Goal: Answer question/provide support

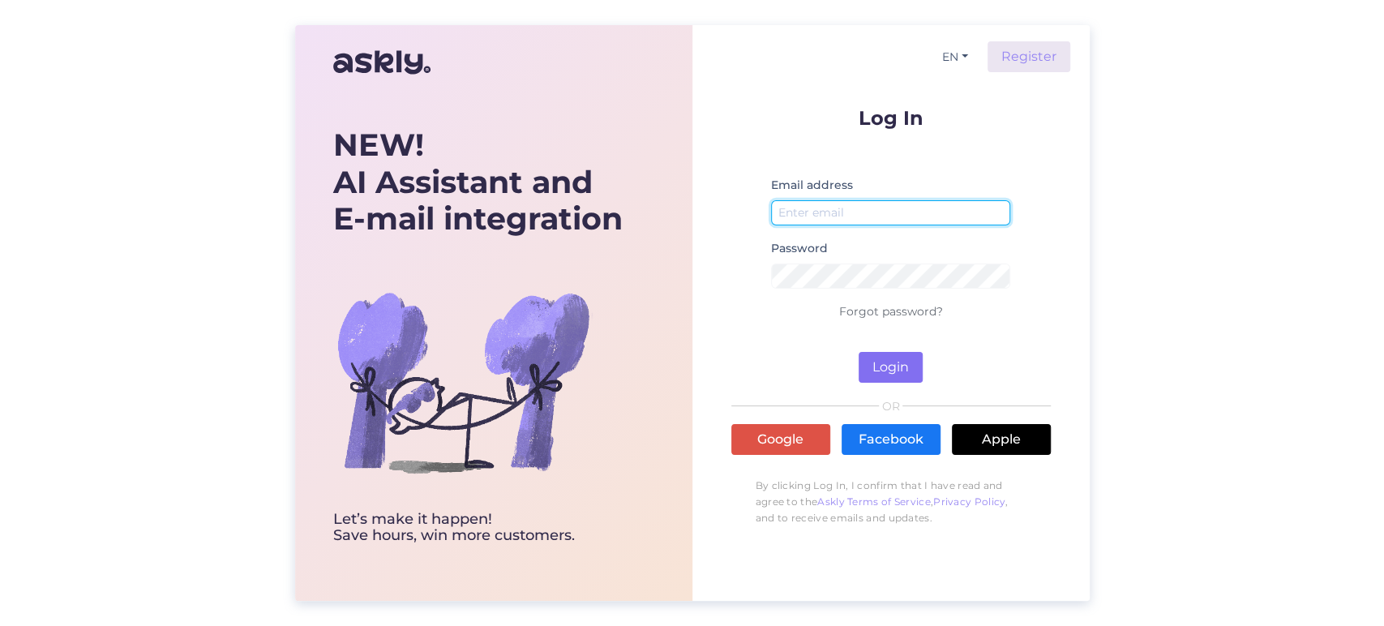
type input "[EMAIL_ADDRESS][DOMAIN_NAME]"
click at [891, 358] on button "Login" at bounding box center [891, 367] width 64 height 31
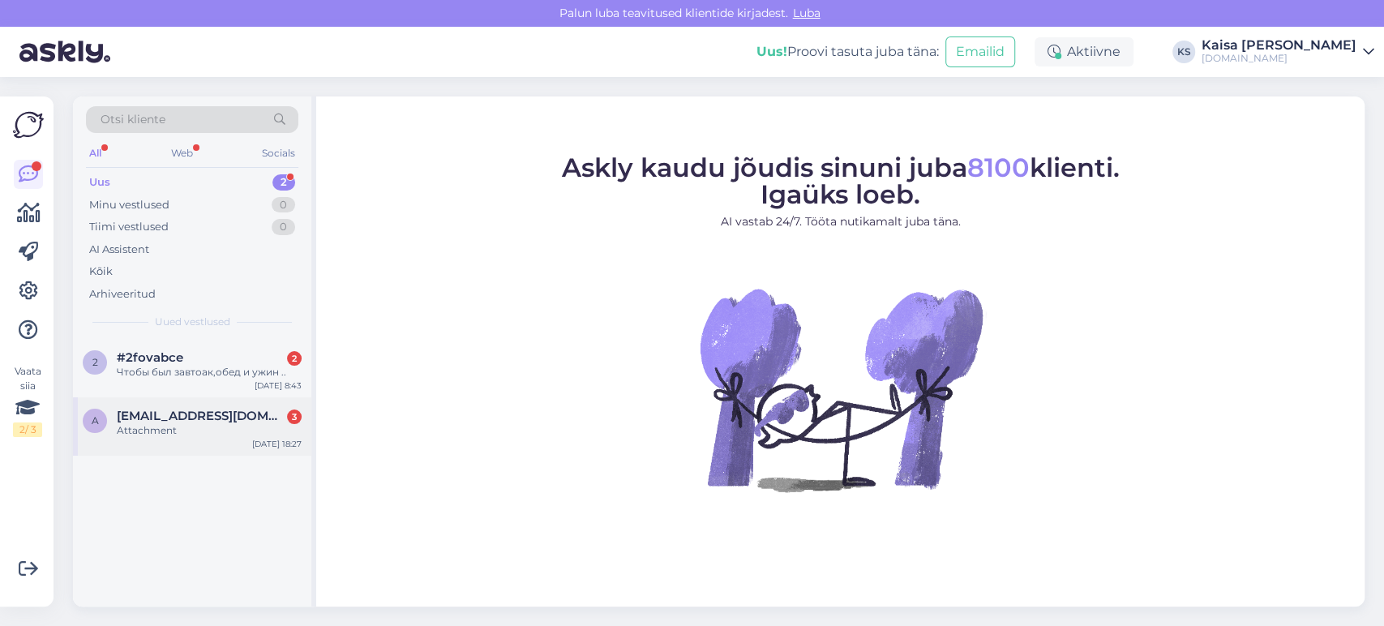
click at [131, 435] on div "Attachment" at bounding box center [209, 430] width 185 height 15
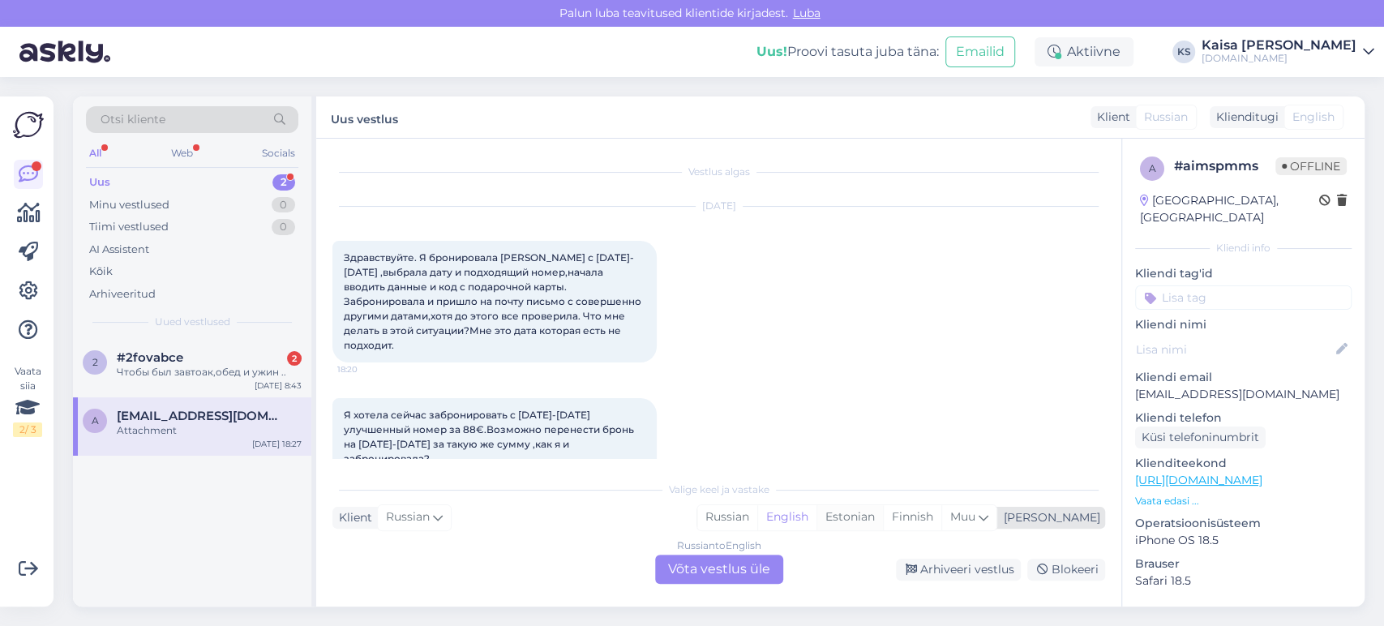
click at [883, 450] on div "Estonian" at bounding box center [850, 517] width 66 height 24
click at [721, 450] on div "Russian to Estonian Võta vestlus üle" at bounding box center [719, 569] width 128 height 29
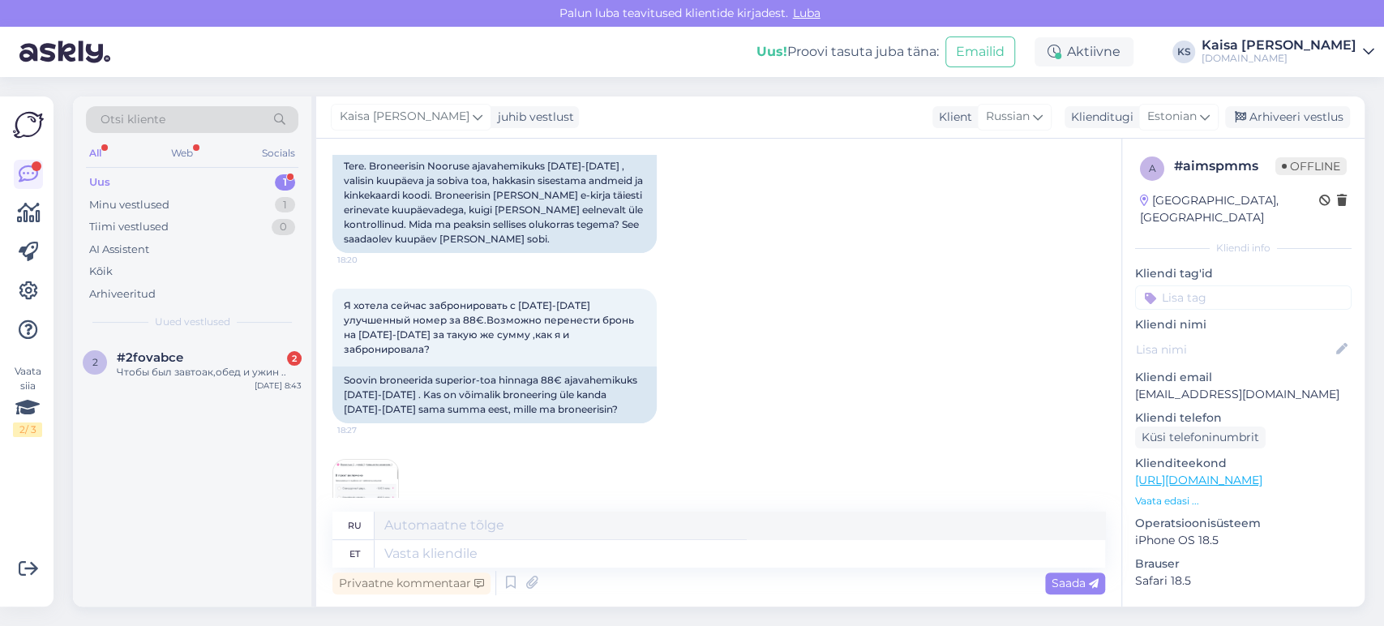
scroll to position [226, 0]
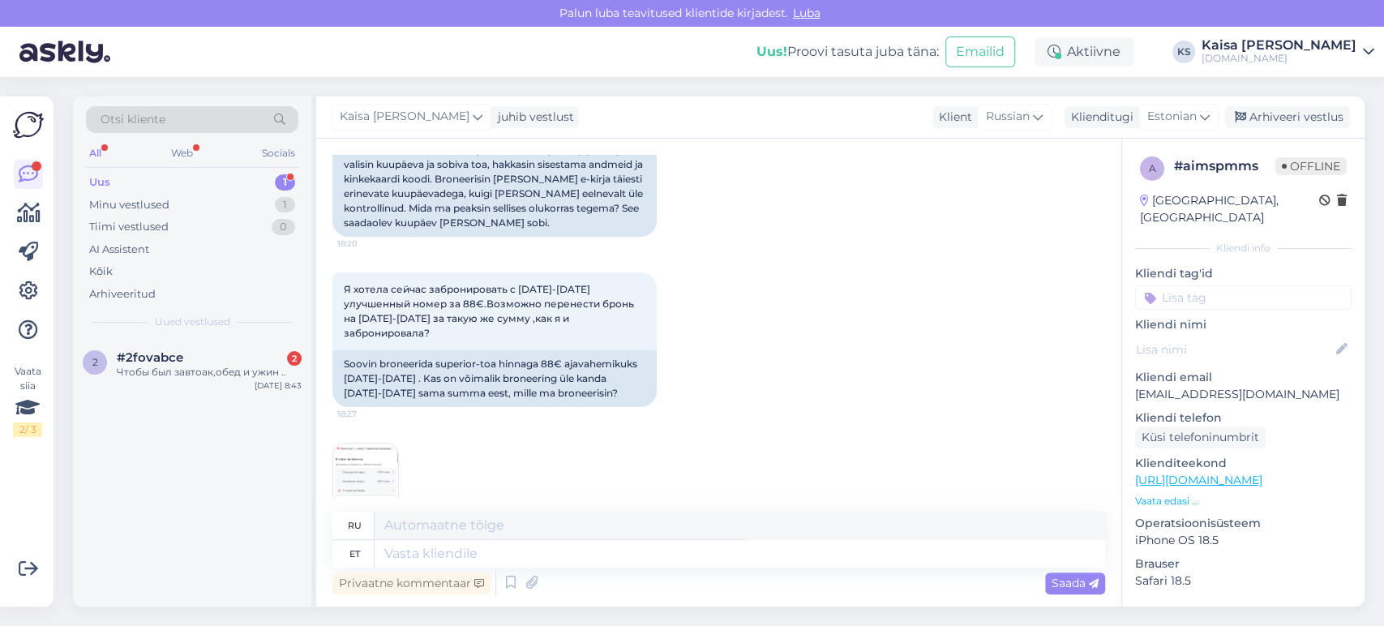
click at [375, 444] on img at bounding box center [365, 476] width 65 height 65
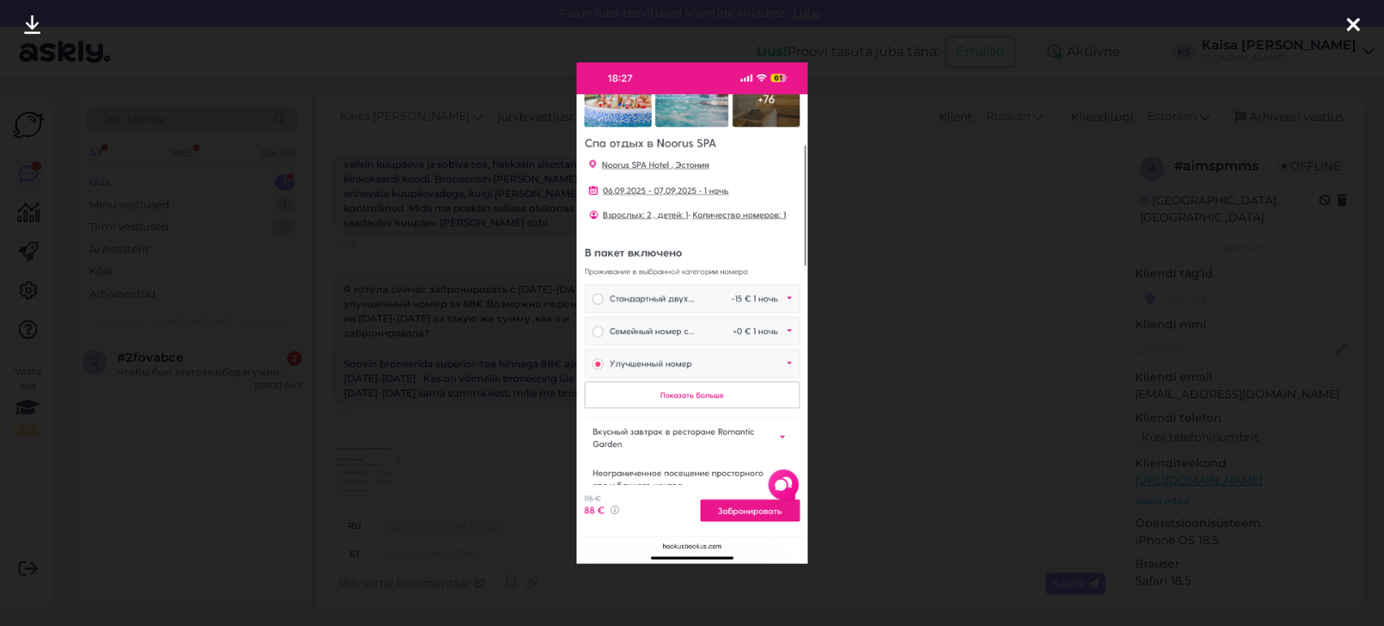
click at [877, 268] on div at bounding box center [692, 313] width 1384 height 626
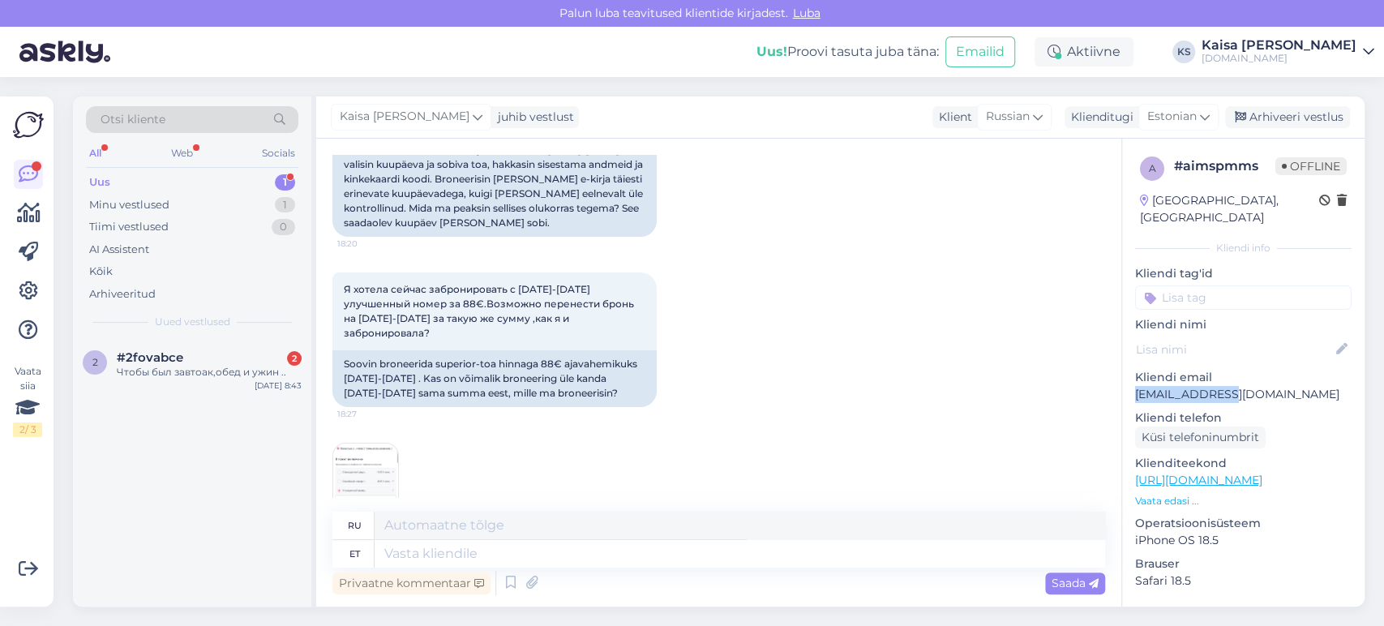
drag, startPoint x: 1224, startPoint y: 375, endPoint x: 1138, endPoint y: 379, distance: 86.1
click at [996, 386] on p "[EMAIL_ADDRESS][DOMAIN_NAME]" at bounding box center [1243, 394] width 217 height 17
copy p "[EMAIL_ADDRESS][DOMAIN_NAME]"
click at [525, 450] on textarea at bounding box center [740, 554] width 731 height 28
type textarea "Tere,"
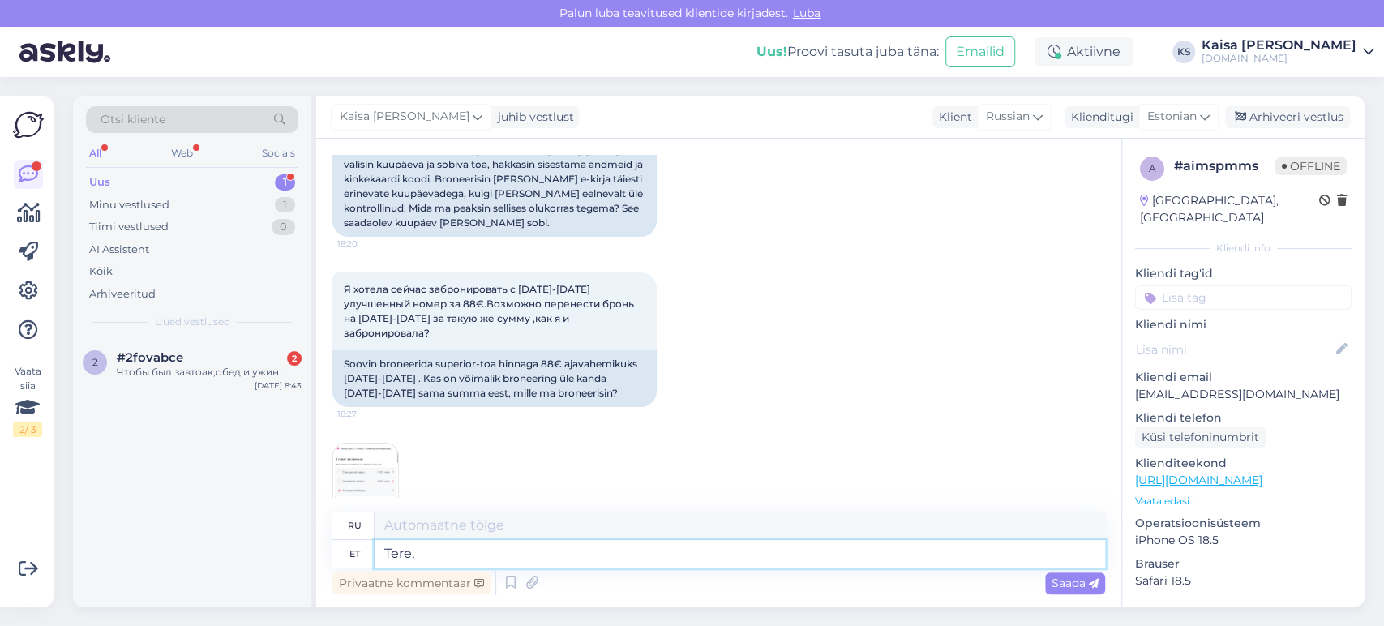
type textarea "Привет,"
type textarea "Tere, hetkel n"
type textarea "Привет, в данный момент"
type textarea "Tere, hetkel näitab, et"
type textarea "Здравствуйте, в данный момент он показывает,"
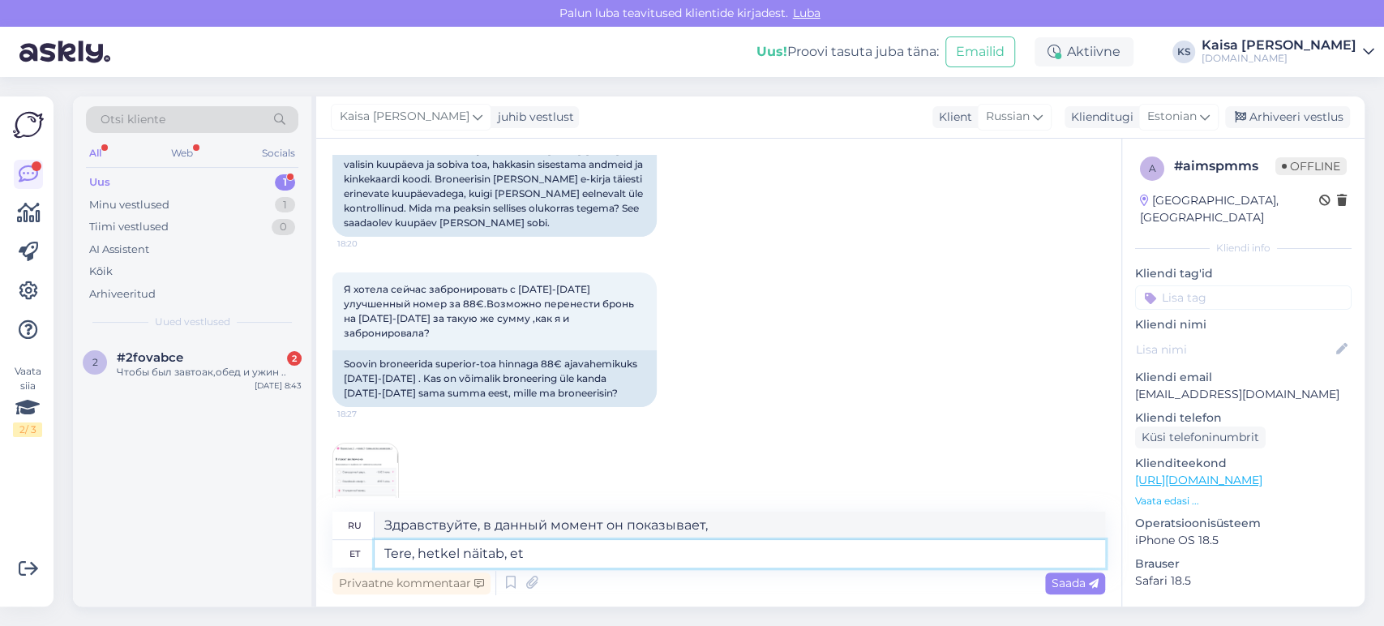
type textarea "Tere, hetkel näitab, et"
type textarea "Привет, в настоящее время он показывает, что"
type textarea "Tere, hetkel näitab, et ho"
type textarea "Привет, на данный момент он показывает, что хо"
drag, startPoint x: 579, startPoint y: 560, endPoint x: 422, endPoint y: 555, distance: 157.4
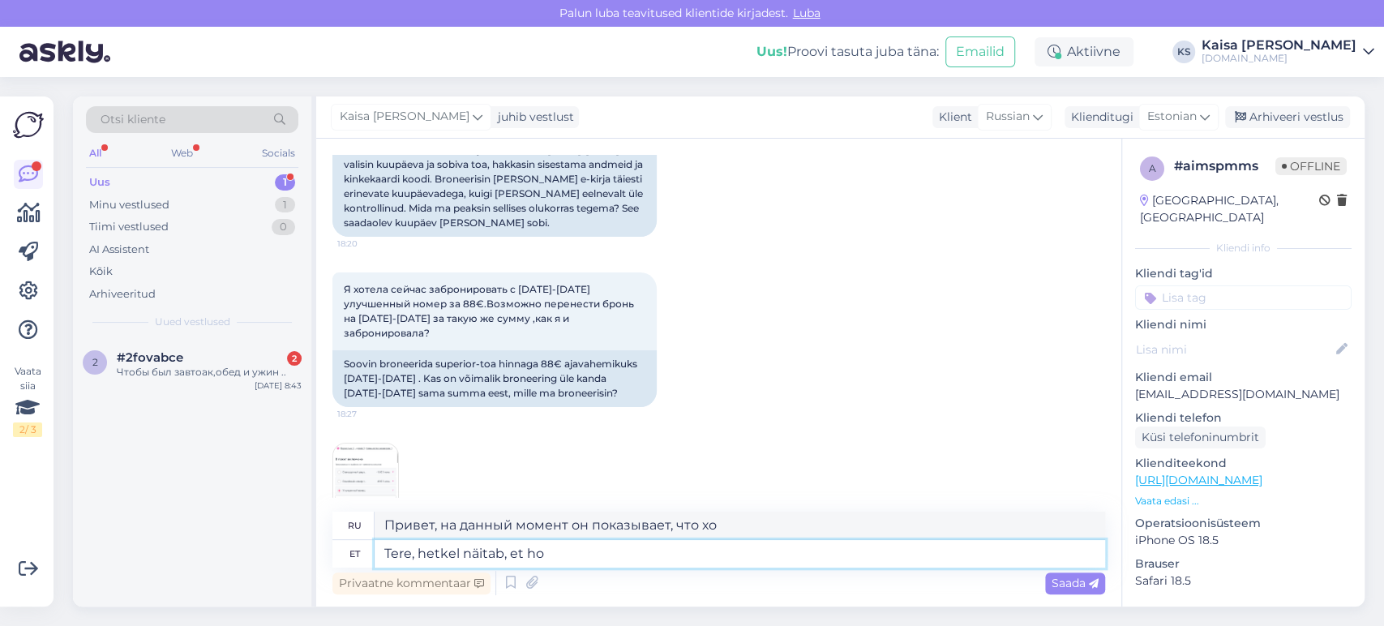
click at [422, 450] on textarea "Tere, hetkel näitab, et ho" at bounding box center [740, 554] width 731 height 28
type textarea "Tere, uurin ho"
type textarea "Здравствуйте, я провожу исследование."
type textarea "Tere, uurin hotellilt võ"
type textarea "Здравствуйте, я уточню в отеле."
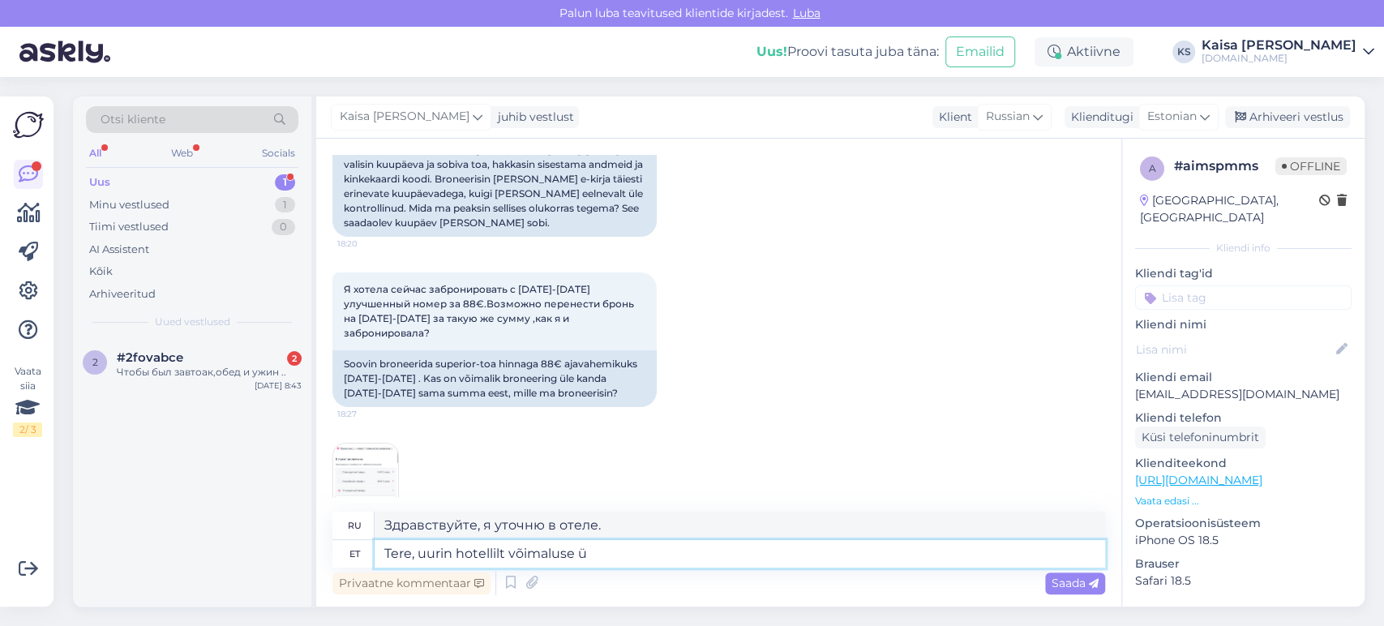
type textarea "Tere, uurin hotellilt võimaluse ül"
type textarea "Здравствуйте, я рассматриваю возможность сотрудничества с отелем."
type textarea "Tere, uurin hotellilt võimaluse ül"
type textarea "Здравствуйте, я рассматриваю возможность..."
type textarea "Tere, uurin hotellilt võimaluse üle ning"
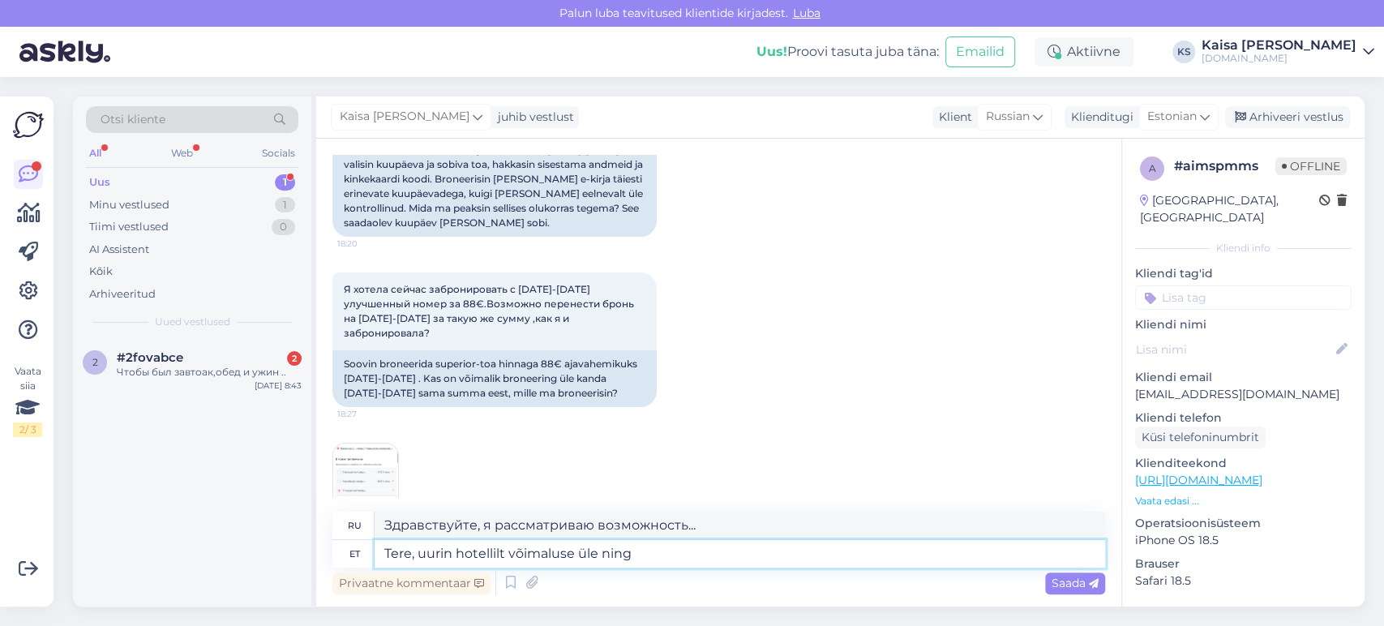
type textarea "Здравствуйте, я узнаю в отеле о такой возможности."
type textarea "Tere, uurin hotellilt võimaluse üle ning se"
type textarea "Здравствуйте, я уточню в отеле возможность и"
type textarea "Tere, uurin hotellilt võimaluse üle ning seejärel a"
type textarea "Здравствуйте, я узнаю в отеле о возможности этого, а затем"
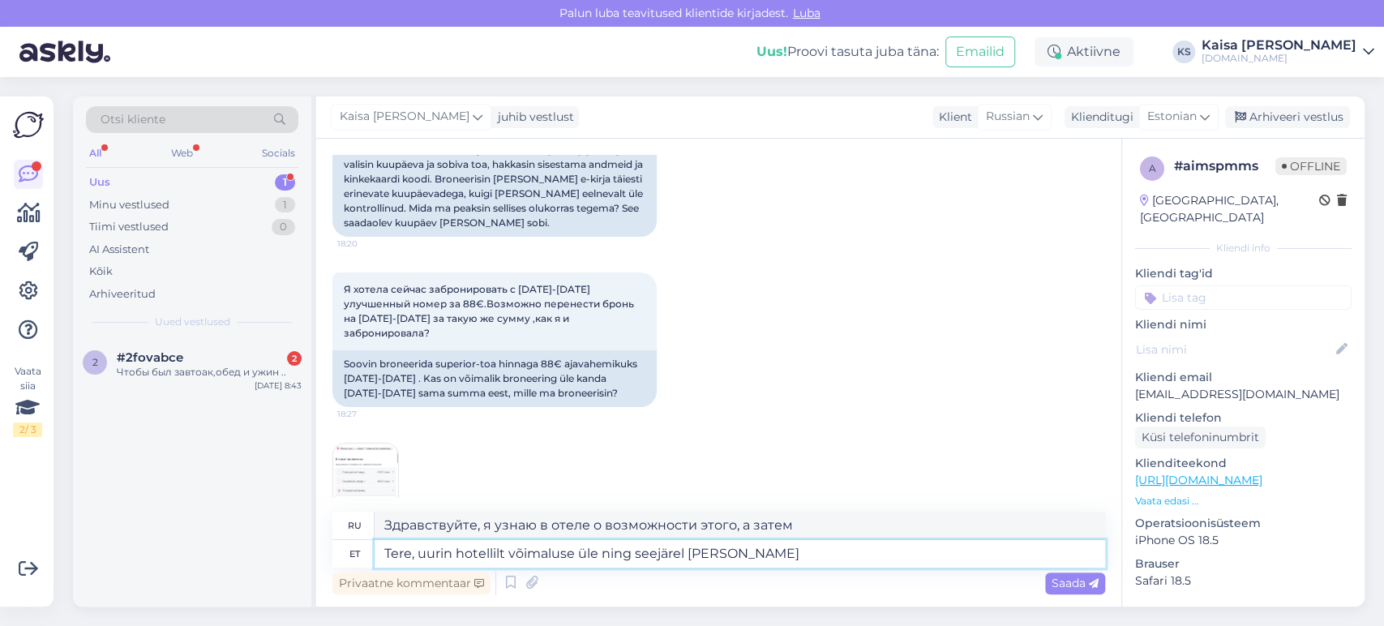
type textarea "Tere, uurin hotellilt võimaluse üle ning seejärel [PERSON_NAME] T"
type textarea "Здравствуйте, я уточню в отеле возможность такого варианта и затем дам"
type textarea "Tere, uurin hotellilt võimaluse üle ning seejärel [PERSON_NAME] Teile te"
type textarea "Здравствуйте, я узнаю в отеле о такой возможности и сообщу вам."
type textarea "Tere, uurin hotellilt võimaluse üle ning seejärel [PERSON_NAME] Teile teada."
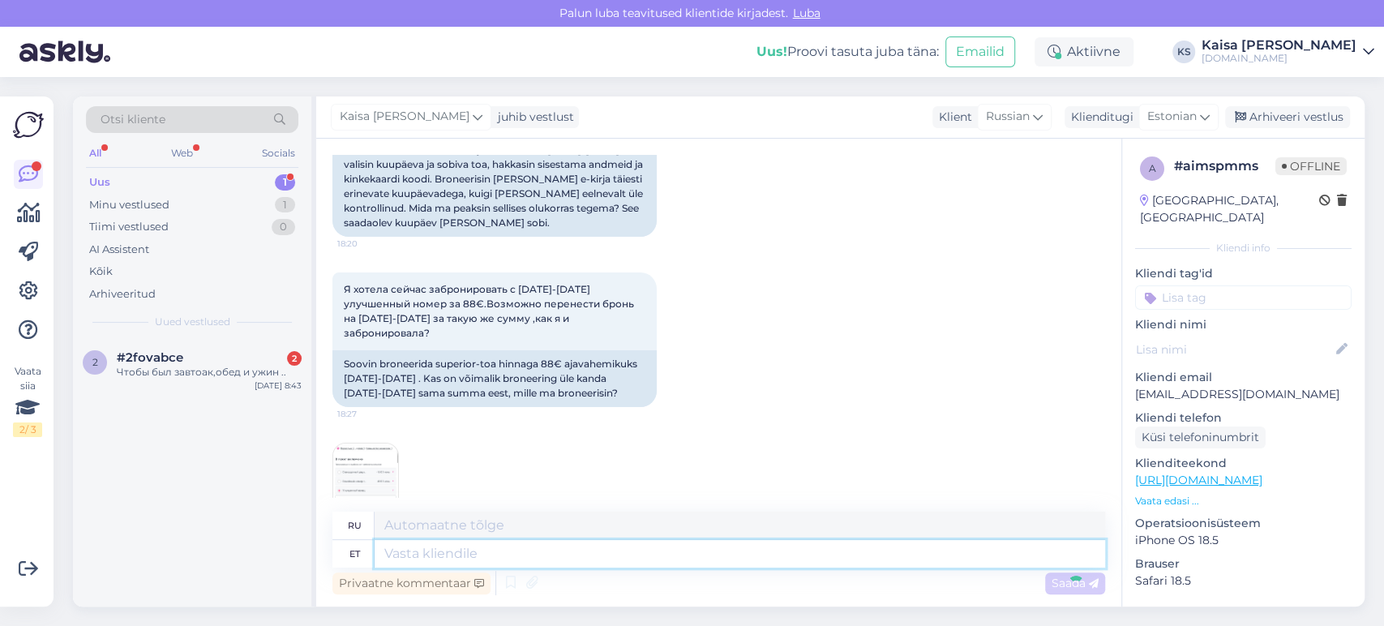
scroll to position [387, 0]
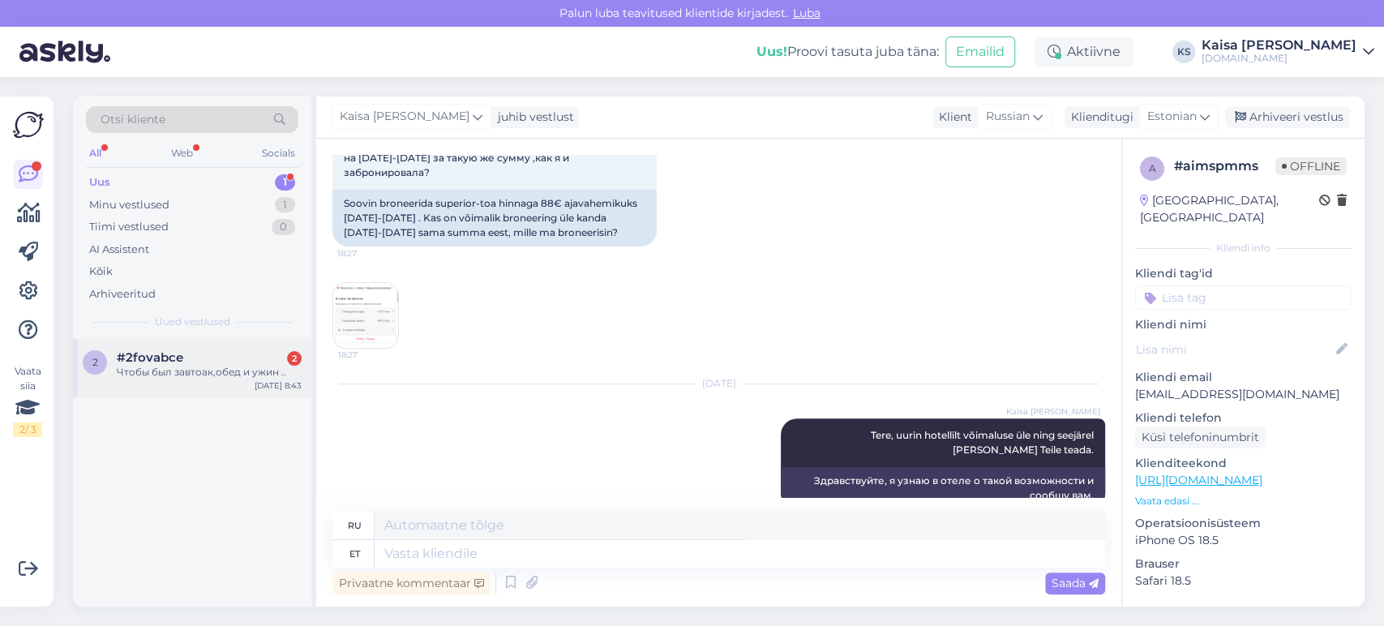
click at [265, 368] on div "Чтобы был завтоак,обед и ужин .." at bounding box center [209, 372] width 185 height 15
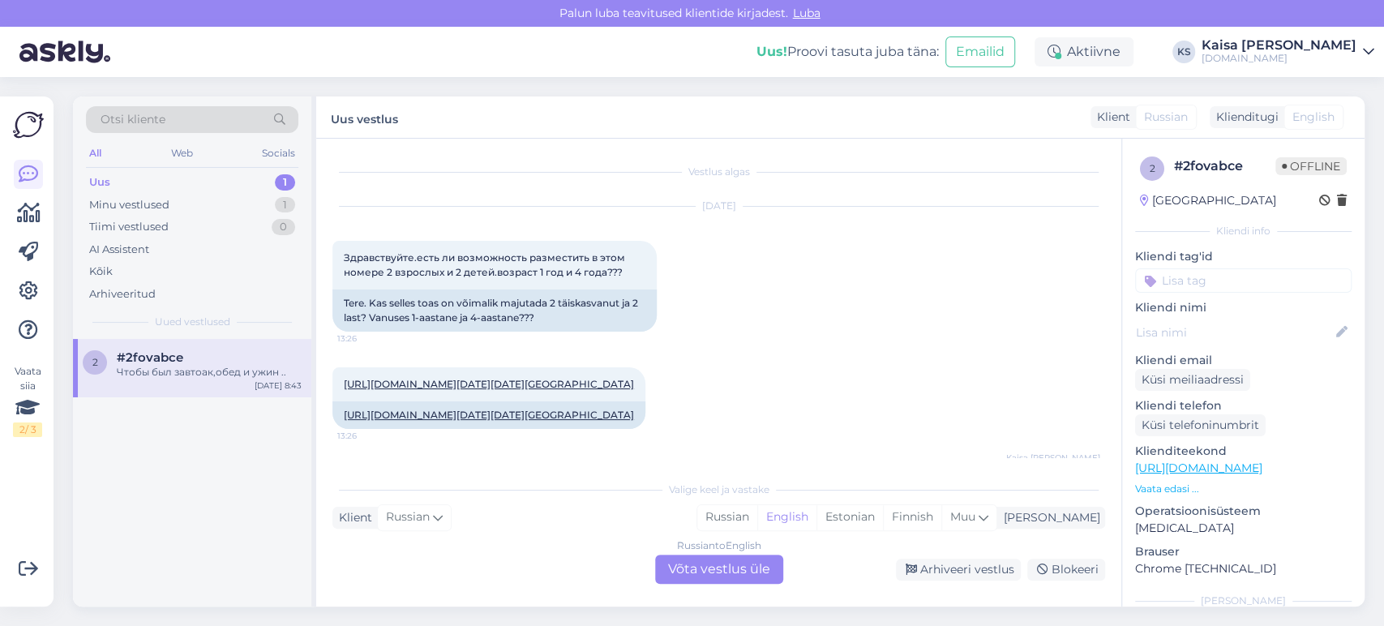
scroll to position [4496, 0]
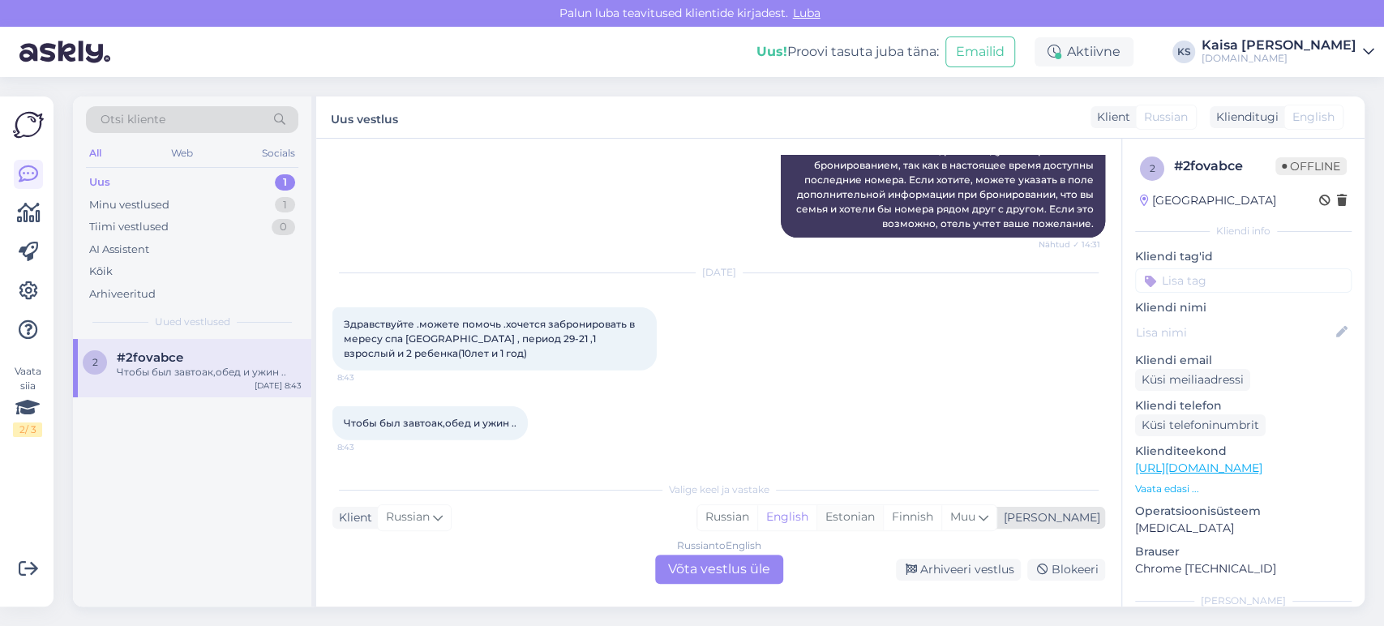
click at [883, 450] on div "Estonian" at bounding box center [850, 517] width 66 height 24
click at [770, 450] on div "Russian to Estonian Võta vestlus üle" at bounding box center [719, 569] width 128 height 29
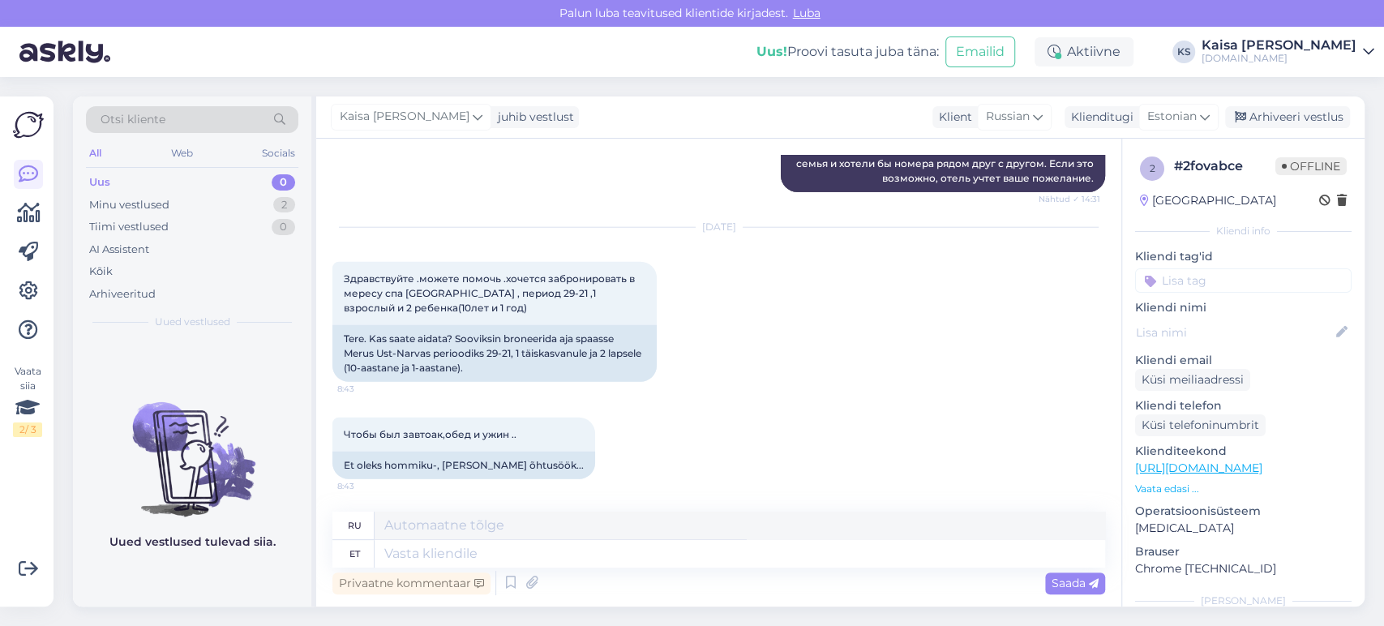
scroll to position [4542, 0]
click at [266, 198] on div "Minu vestlused 2" at bounding box center [192, 205] width 212 height 23
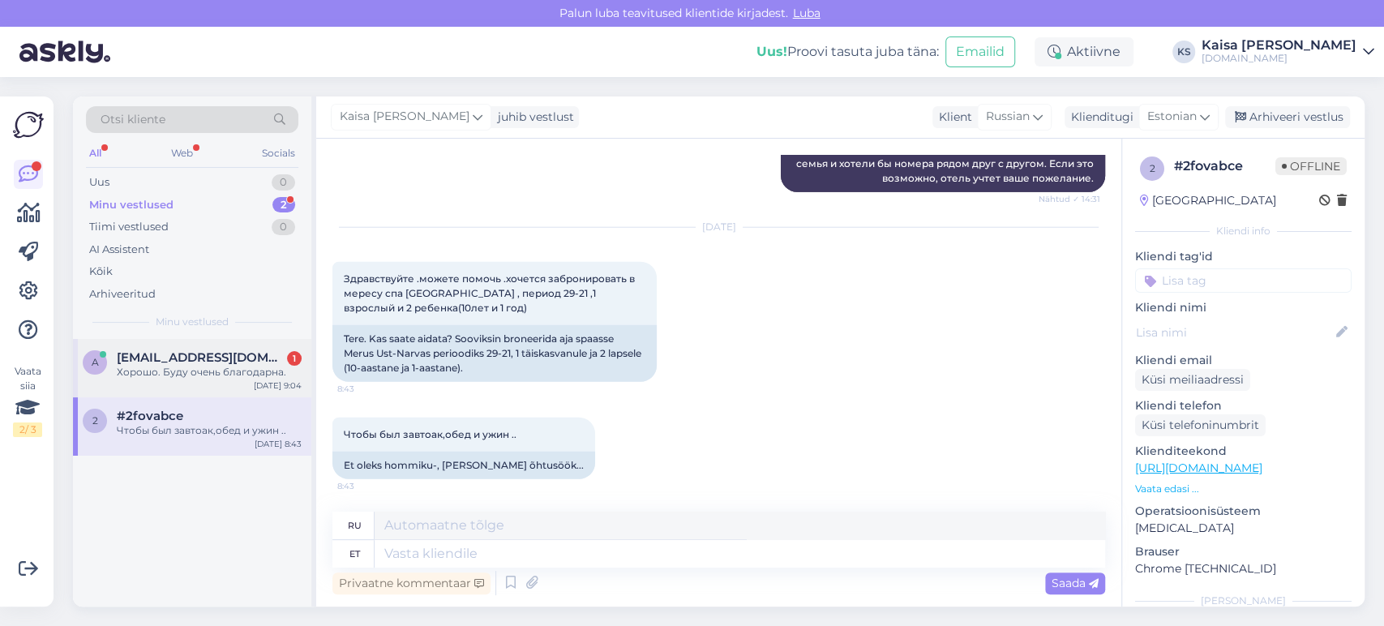
click at [219, 354] on div "[EMAIL_ADDRESS][DOMAIN_NAME] 1" at bounding box center [209, 357] width 185 height 15
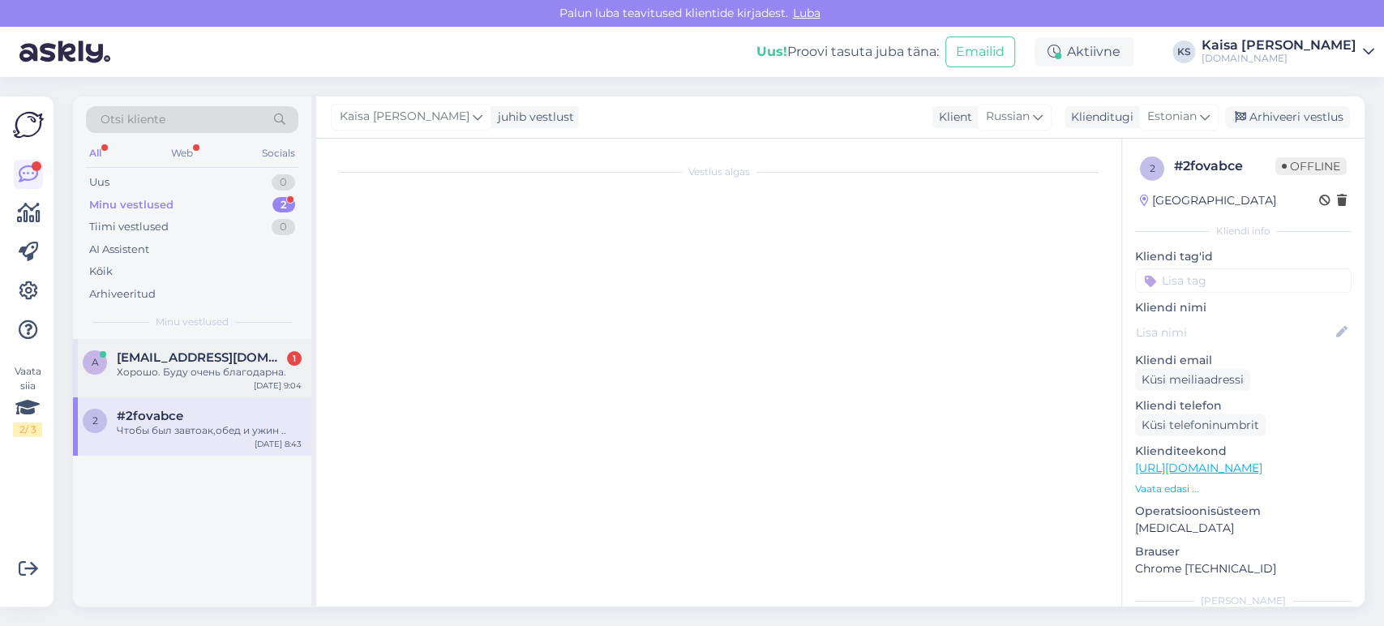
scroll to position [484, 0]
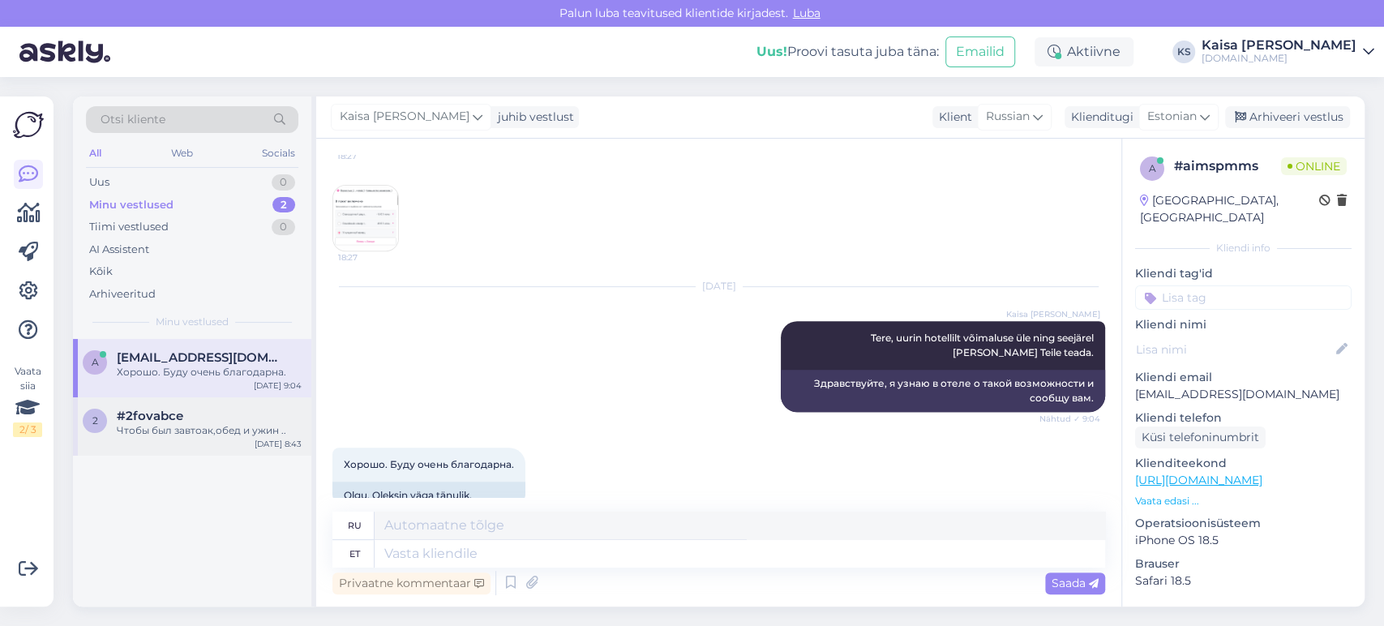
click at [204, 420] on div "#2fovabce" at bounding box center [209, 416] width 185 height 15
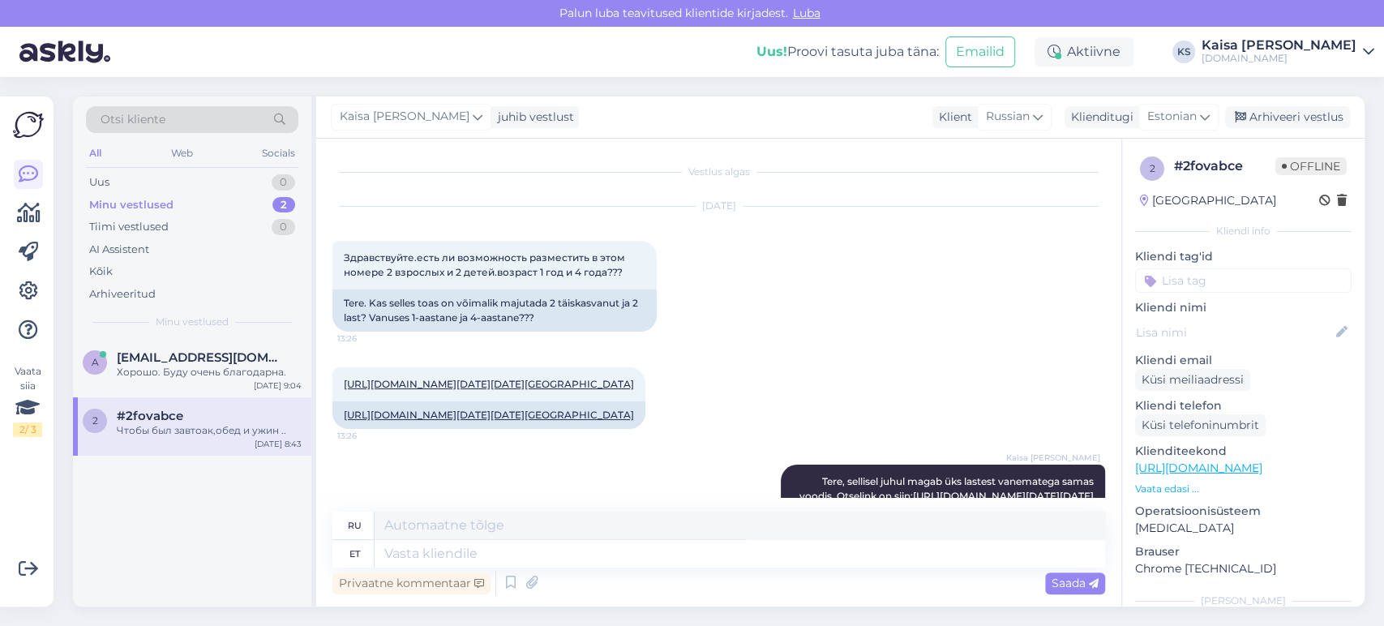
scroll to position [4542, 0]
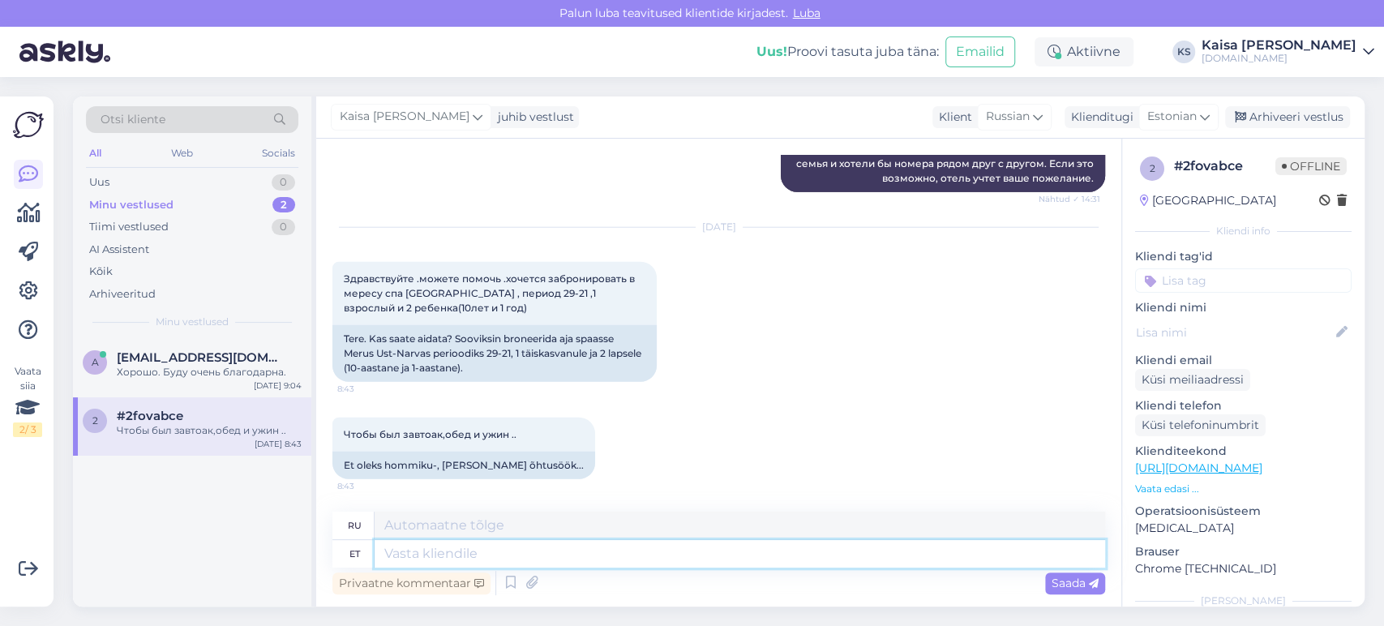
click at [635, 450] on textarea at bounding box center [740, 554] width 731 height 28
type textarea "Tere,"
type textarea "Привет,"
type textarea "Tere, 29.10-31.10"
type textarea "Здравствуйте, 29.10-31.10"
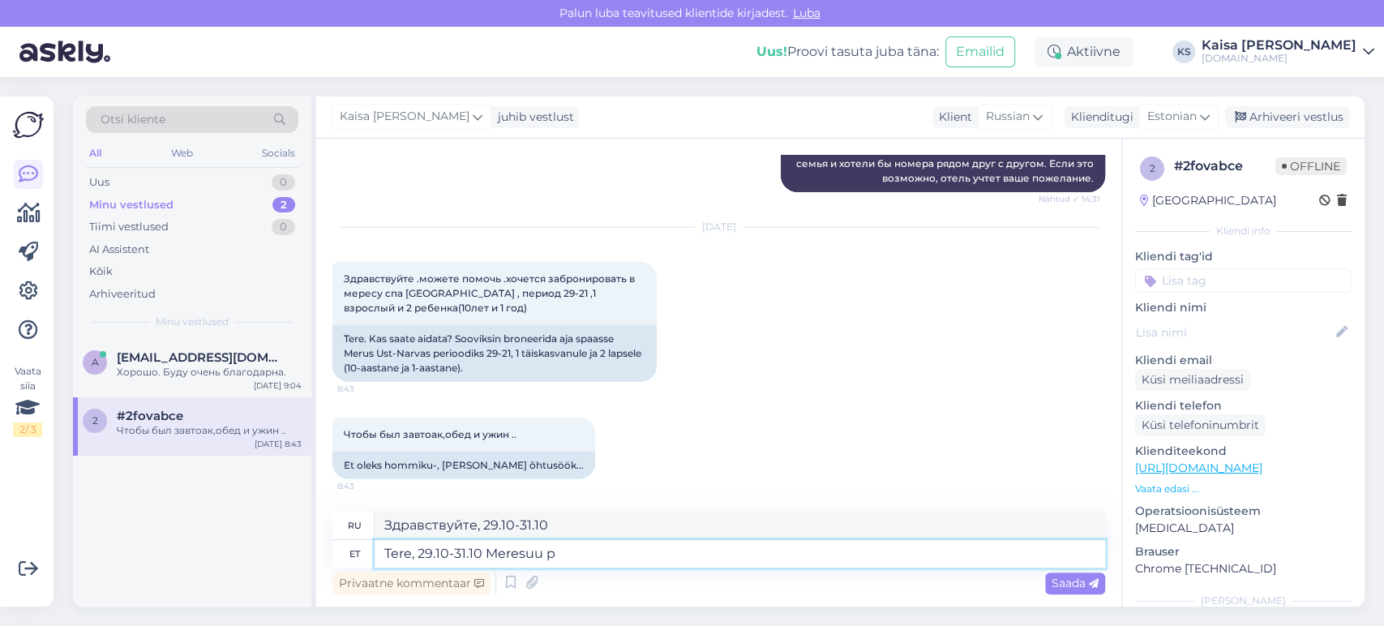
type textarea "Tere, 29.10-31.10 Meresuu pa"
type textarea "Здравствуйте, 29.10-31.10 Мересуу"
type textarea "Tere, 29.10-31.10 Meresuu paketi"
type textarea "Здравствуйте, 29.10-31.10 Meresuu package"
type textarea "Tere, 29.10-31.10 Meresuu paketi ühele täis"
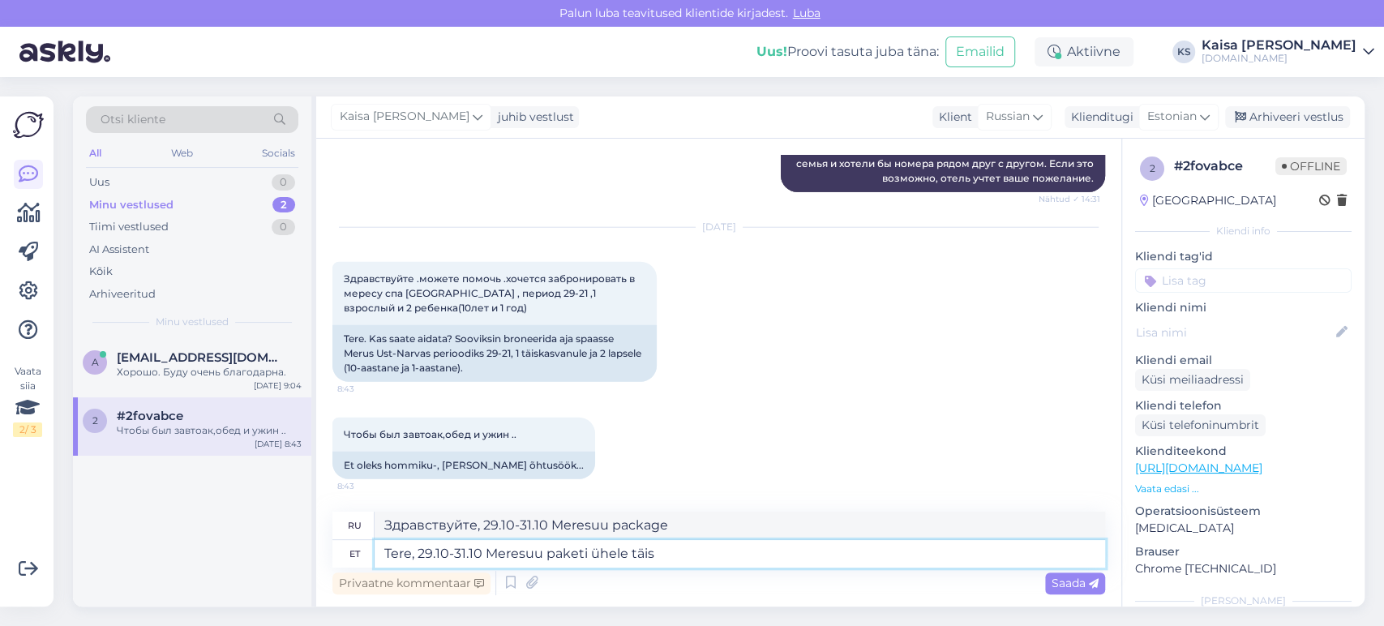
type textarea "Здравствуйте, 29.10-31.10 для одного из пакетов Meresuu"
type textarea "Tere, 29.10-31.10 Meresuu paketi ühele täiskasvanule ja"
type textarea "Здравствуйте, 29.10-31.10 Пакет Meresuu для одного взрослого и"
type textarea "Tere, 29.10-31.10 Meresuu paketi ühele täiskasvanule ja 1a nin"
type textarea "Здравствуйте, 29.10-31.10 Пакет Meresuu для одного взрослого и ребенка 1 года"
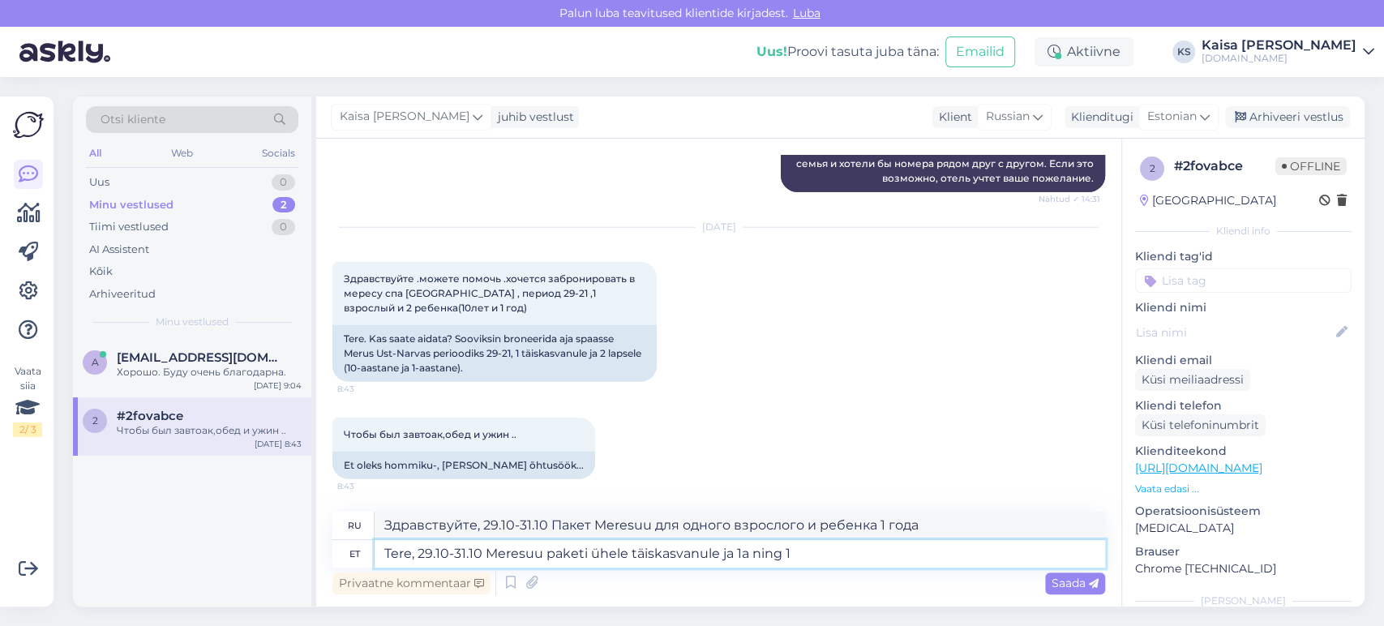
type textarea "Tere, 29.10-31.10 Meresuu paketi ühele täiskasvanule ja 1a ning 10"
type textarea "Здравствуйте, 29.10-31.10 Meresuu пакет для одного взрослого и ребенка 1 года и"
type textarea "Tere, 29.10-31.10 Meresuu paketi ühele täiskasvanule ja 1a ning 10a lapsel"
type textarea "Здравствуйте, 29.10-31.10 Пакет Meresuu для одного взрослого и детей 1 и 10 лет"
type textarea "Tere, 29.10-31.10 Meresuu paketi ühele täiskasvanule ja 1a ning 10a lapsele"
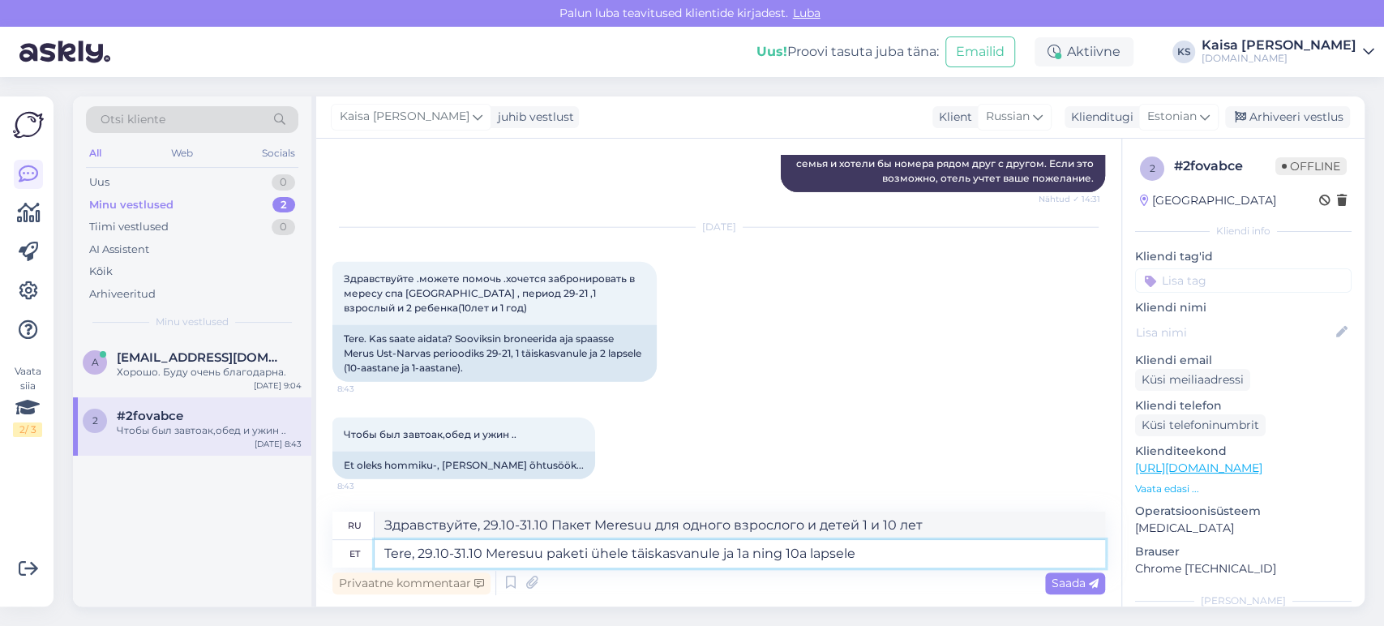
type textarea "Здравствуйте, 29.10-31.10 Пакет Meresuu для одного взрослого и ребенка 1 и 10 л…"
type textarea "Tere, 29.10-31.10 Meresuu paketi ühele täiskasvanule ja 1a ning 10a lapsele lei…"
type textarea "Здравствуйте, вы можете найти пакет Meresuu 29.10-31.10 для одного взрослого и …"
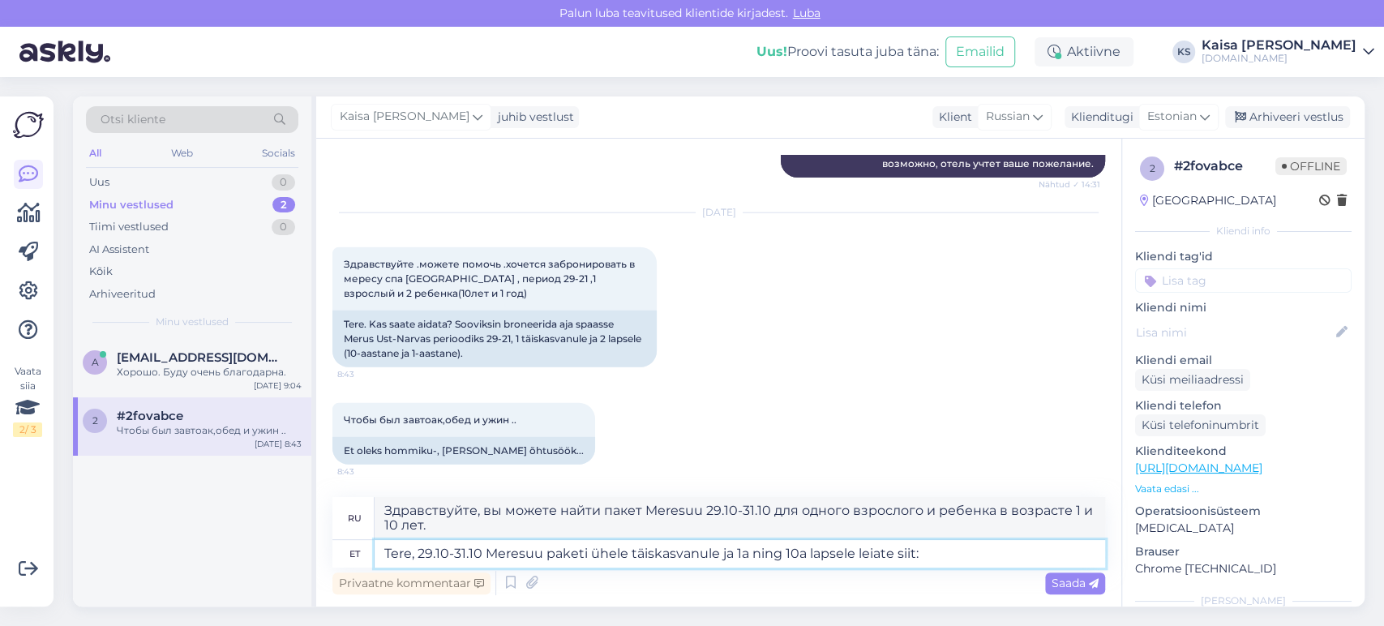
paste textarea "[URL][DOMAIN_NAME][PERSON_NAME][DATE][DATE][GEOGRAPHIC_DATA]"
type textarea "Tere, 29.10-31.10 Meresuu paketi ühele täiskasvanule ja 1a ning 10a lapsele lei…"
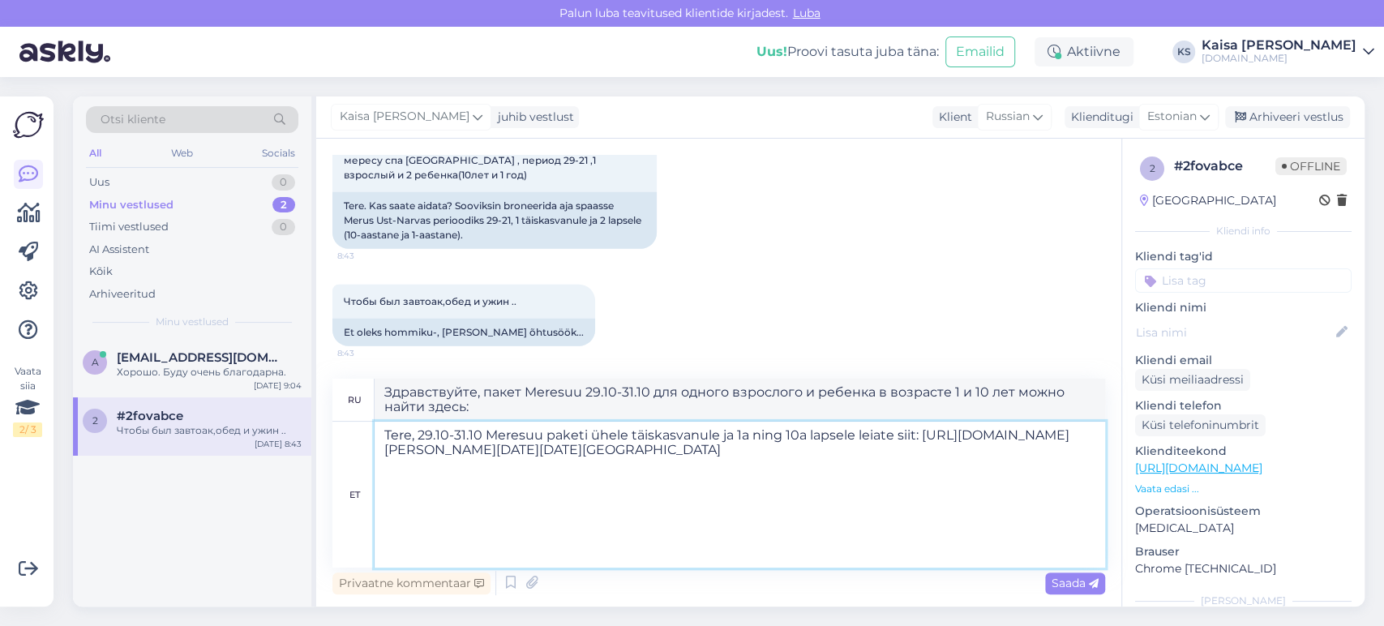
type textarea "Здравствуйте, пакет Meresuu 29.10-31.10 для одного взрослого и ребенка 1 и 10 л…"
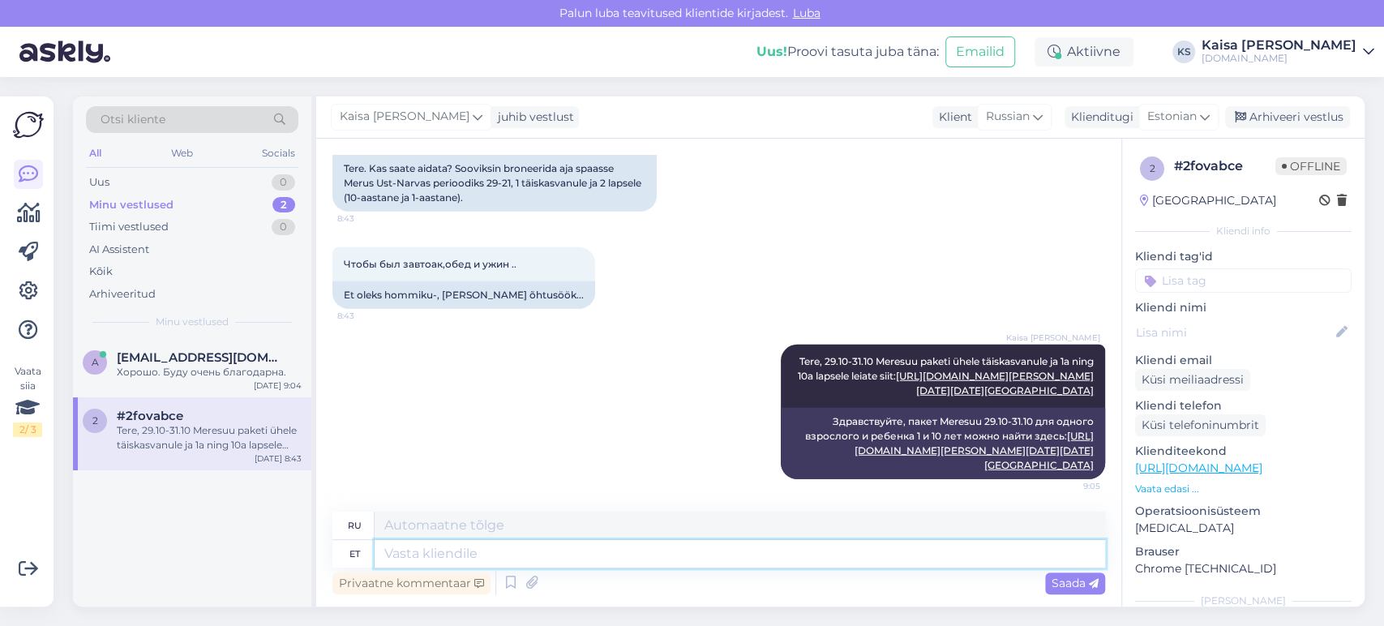
scroll to position [0, 0]
type textarea "Paketis s"
type textarea "В упаковке"
type textarea "Paketis sisaldub h"
type textarea "В пакет включено:"
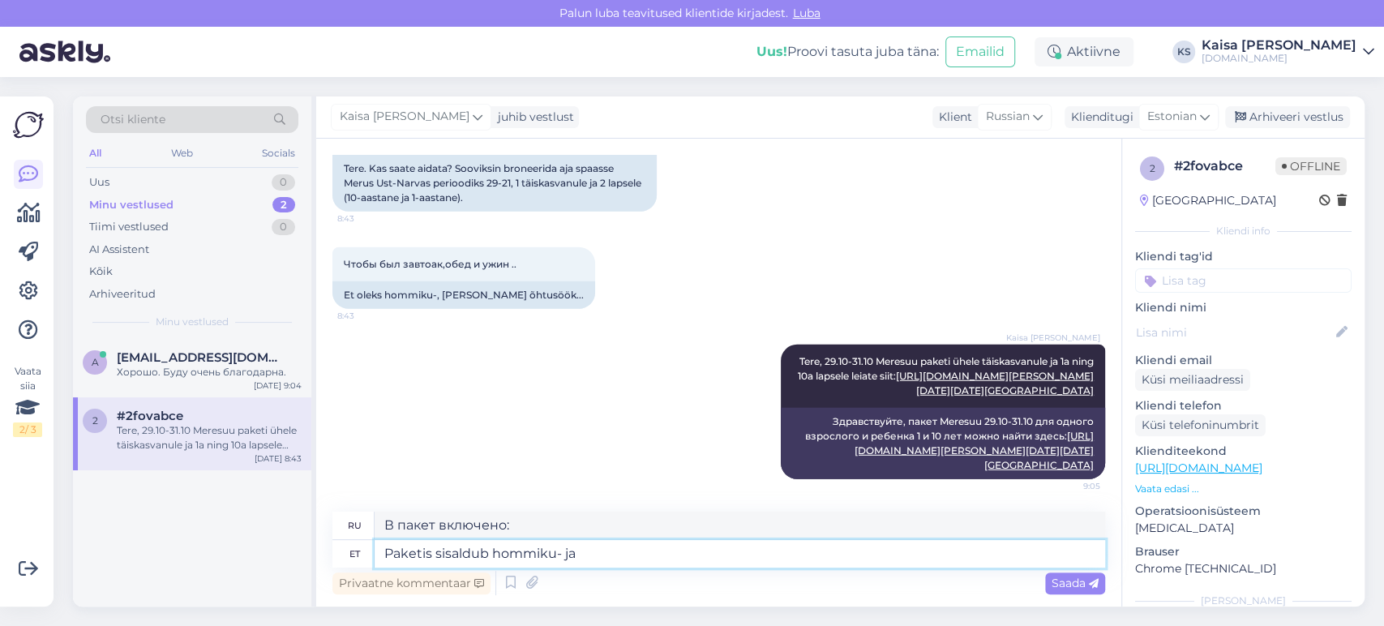
type textarea "Paketis sisaldub hommiku- ja"
type textarea "В стоимость пакета включен завтрак."
type textarea "Paketis sisaldub hommiku- ja õh"
type textarea "В пакет включен завтрак и"
type textarea "Paketis sisaldub hommiku- ja õhtusöök. LÕ"
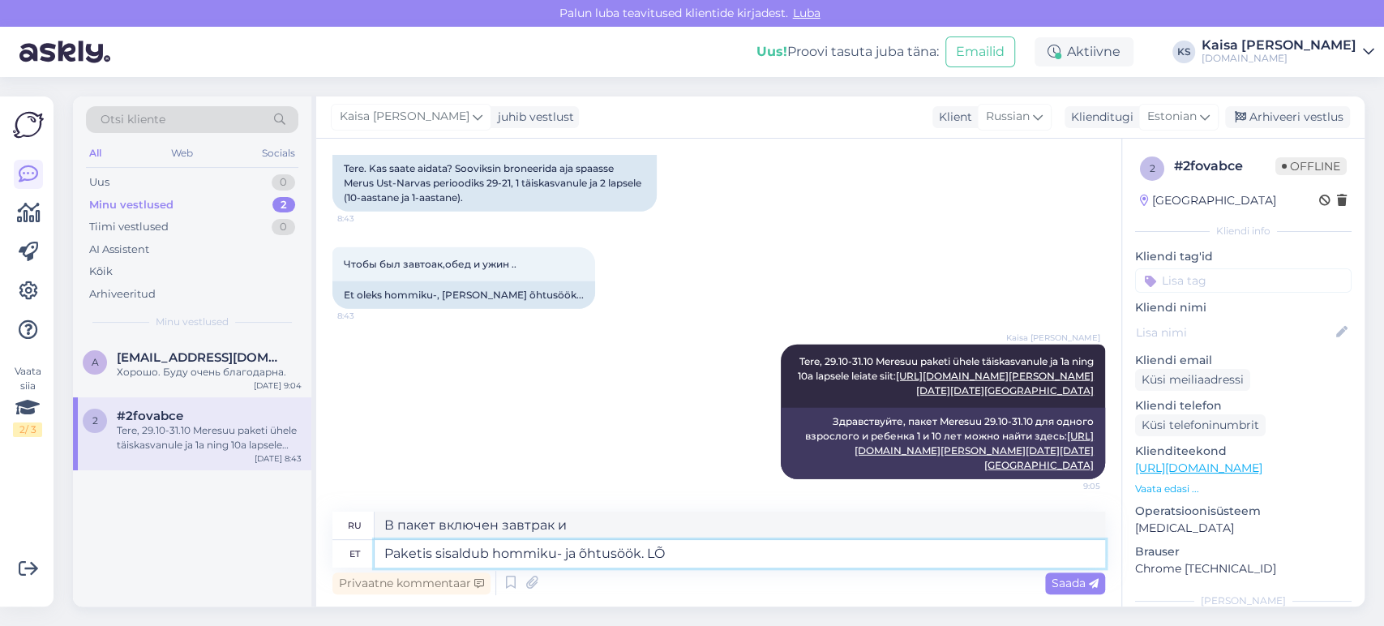
type textarea "В стоимость пакета входят завтрак и ужин."
type textarea "Paketis sisaldub hommiku- ja õhtusöök. LÕunasöögi ko"
type textarea "В стоимость пакета входит завтрак и ужин. Обед."
type textarea "Paketis sisaldub hommiku- ja õhtusöök. LÕunasöögi kohta s"
type textarea "В стоимость пакета входят завтрак и ужин. О обеде"
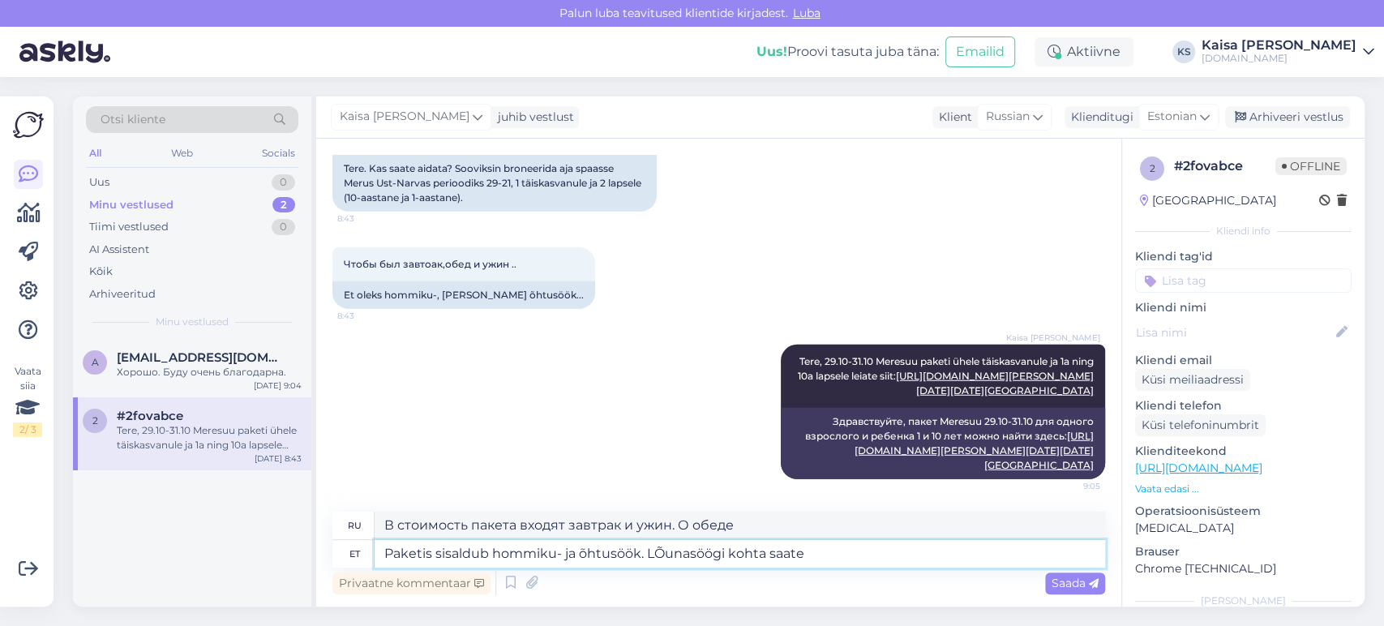
type textarea "Paketis sisaldub hommiku- ja õhtusöök. LÕunasöögi kohta saate"
type textarea "В стоимость пакета входят завтрак и ужин. На обед вы можете"
type textarea "Paketis sisaldub hommiku- ja õhtusöök. LÕunasöögi kohta saate täpsemat infot"
type textarea "В стоимость пакета входят завтрак и ужин. Подробнее об обеде можно узнать здесь."
type textarea "Paketis sisaldub hommiku- ja õhtusöök. LÕunasöögi kohta saate täpsemat infot ho…"
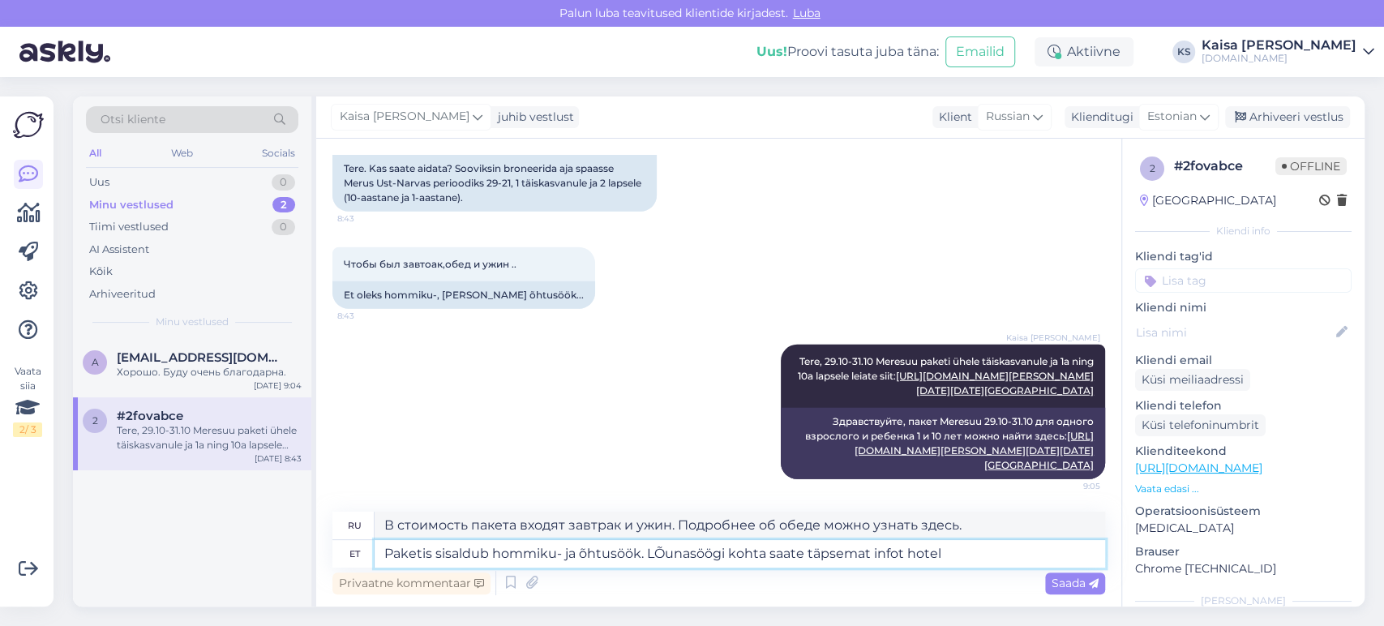
type textarea "В стоимость пакета входят завтрак и ужин. Для получения дополнительной информац…"
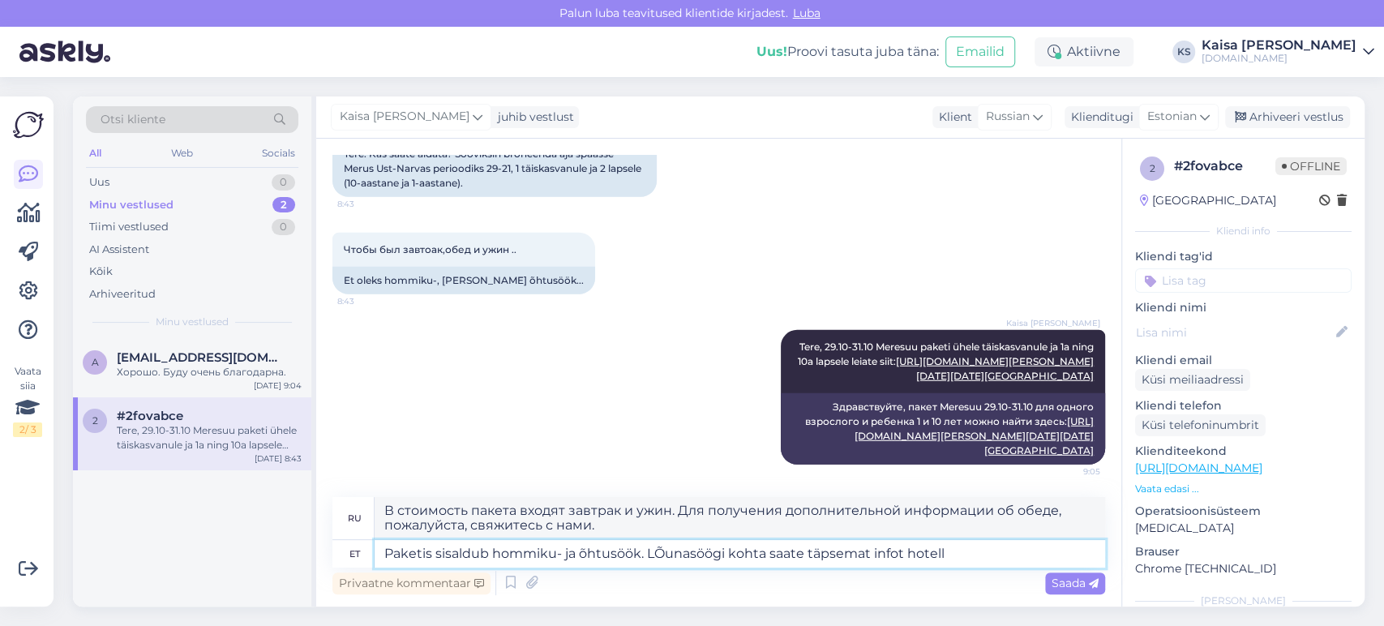
scroll to position [5179, 0]
type textarea "Paketis sisaldub hommiku- ja õhtusöök. LÕunasöögi kohta saate täpsemat infot ho…"
type textarea "В стоимость пакета входят завтрак и ужин. Для получения дополнительной информац…"
paste textarea "[EMAIL_ADDRESS][DOMAIN_NAME]"
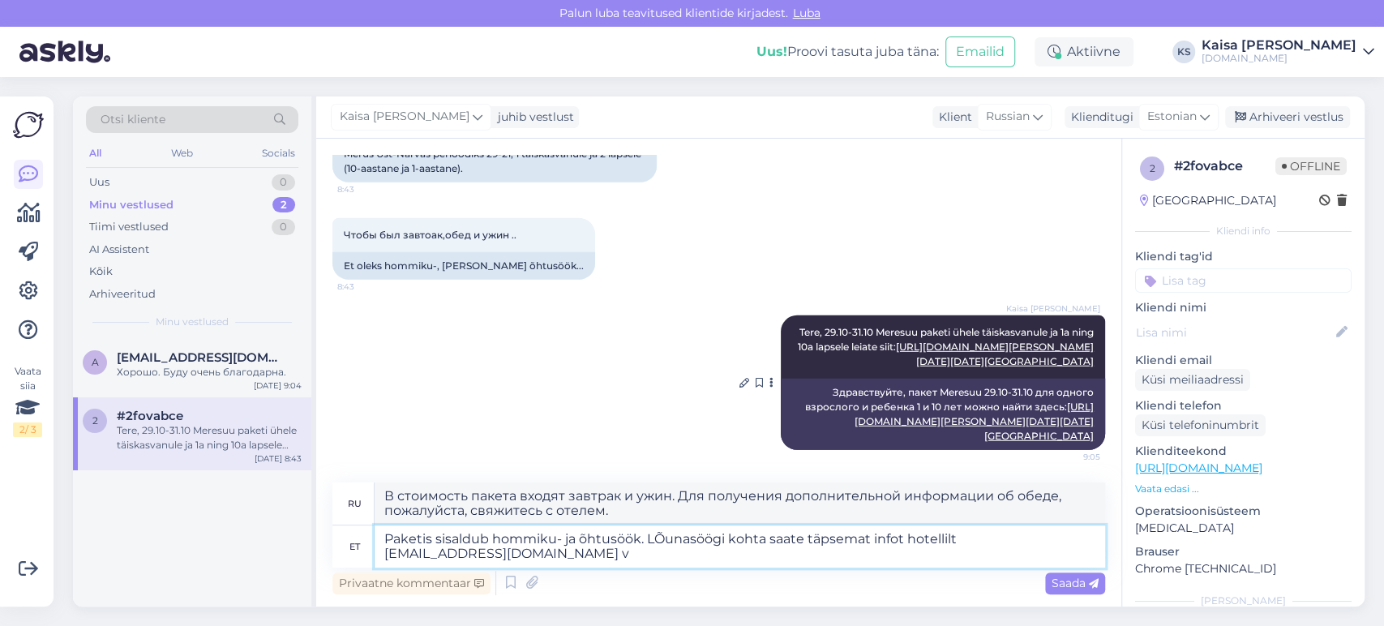
type textarea "Paketis sisaldub hommiku- ja õhtusöök. LÕunasöögi kohta saate täpsemat infot ho…"
type textarea "В стоимость пакета входят завтрак и ужин. Для получения дополнительной информац…"
type textarea "Paketis sisaldub hommiku- ja õhtusöök. LÕunasöögi kohta saate täpsemat infot ho…"
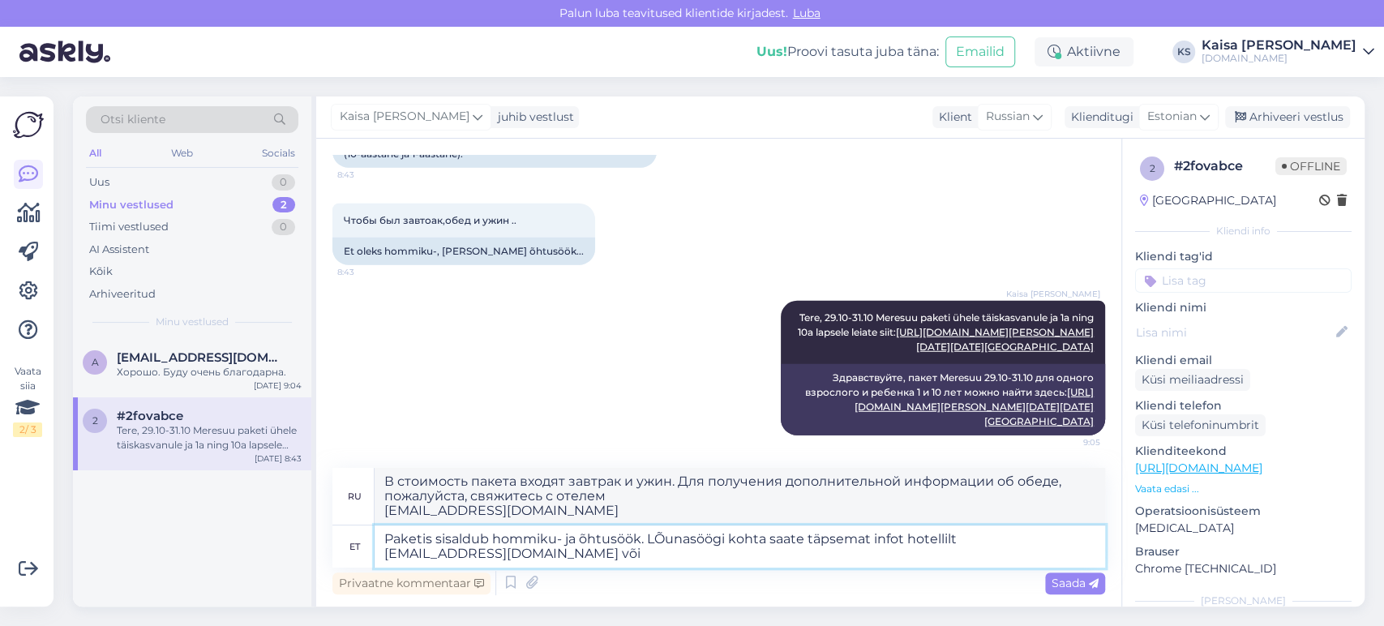
type textarea "В стоимость пакета входят завтрак и ужин. Для получения дополнительной информац…"
paste textarea "[PHONE_NUMBER]"
type textarea "Paketis sisaldub hommiku- ja õhtusöök. LÕunasöögi kohta saate täpsemat infot ho…"
type textarea "В стоимость пакета входят завтрак и ужин. Для получения дополнительной информац…"
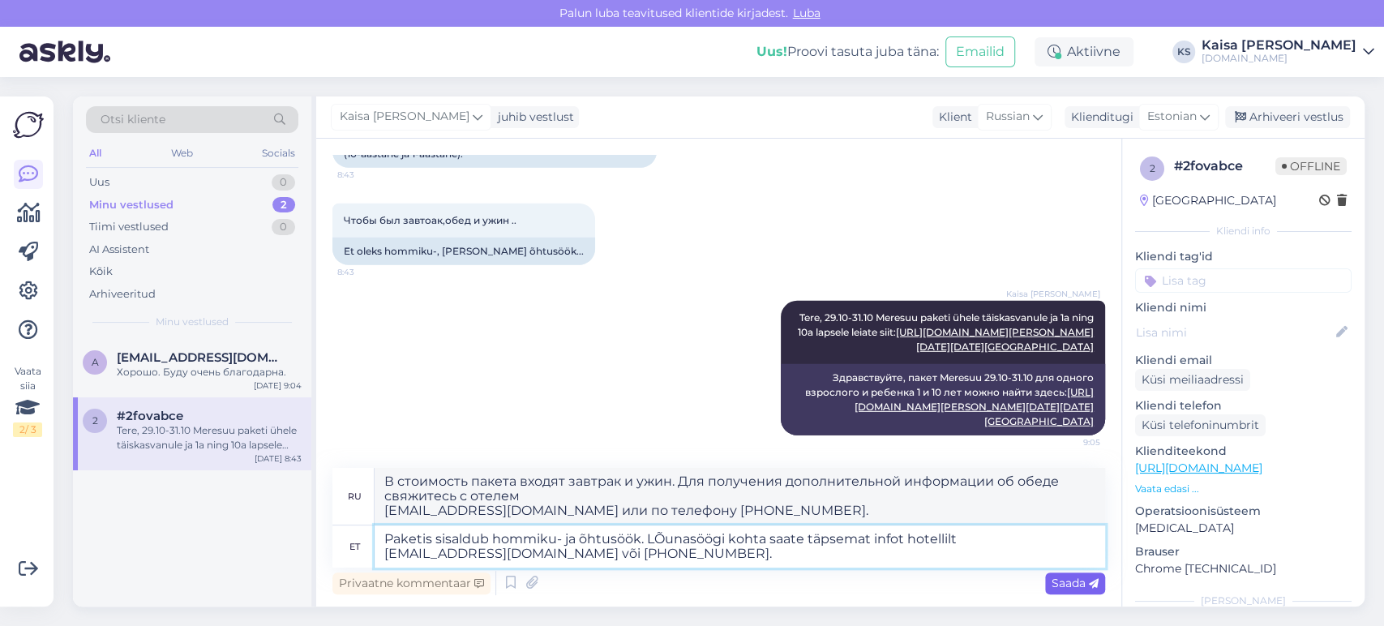
type textarea "Paketis sisaldub hommiku- ja õhtusöök. LÕunasöögi kohta saate täpsemat infot ho…"
click at [996, 450] on span "Saada" at bounding box center [1075, 583] width 47 height 15
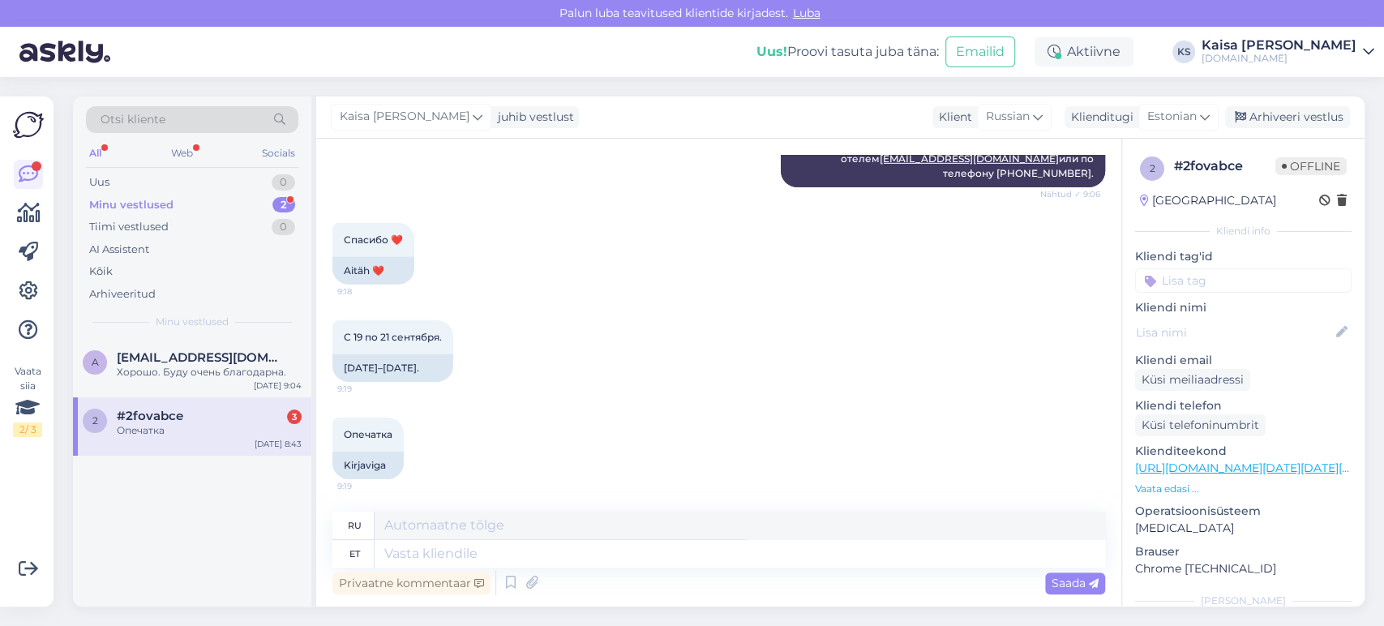
scroll to position [5357, 0]
click at [740, 450] on textarea at bounding box center [740, 554] width 731 height 28
paste textarea "[URL][DOMAIN_NAME][DATE][DATE][GEOGRAPHIC_DATA]"
type textarea "[URL][DOMAIN_NAME][DATE][DATE][GEOGRAPHIC_DATA]"
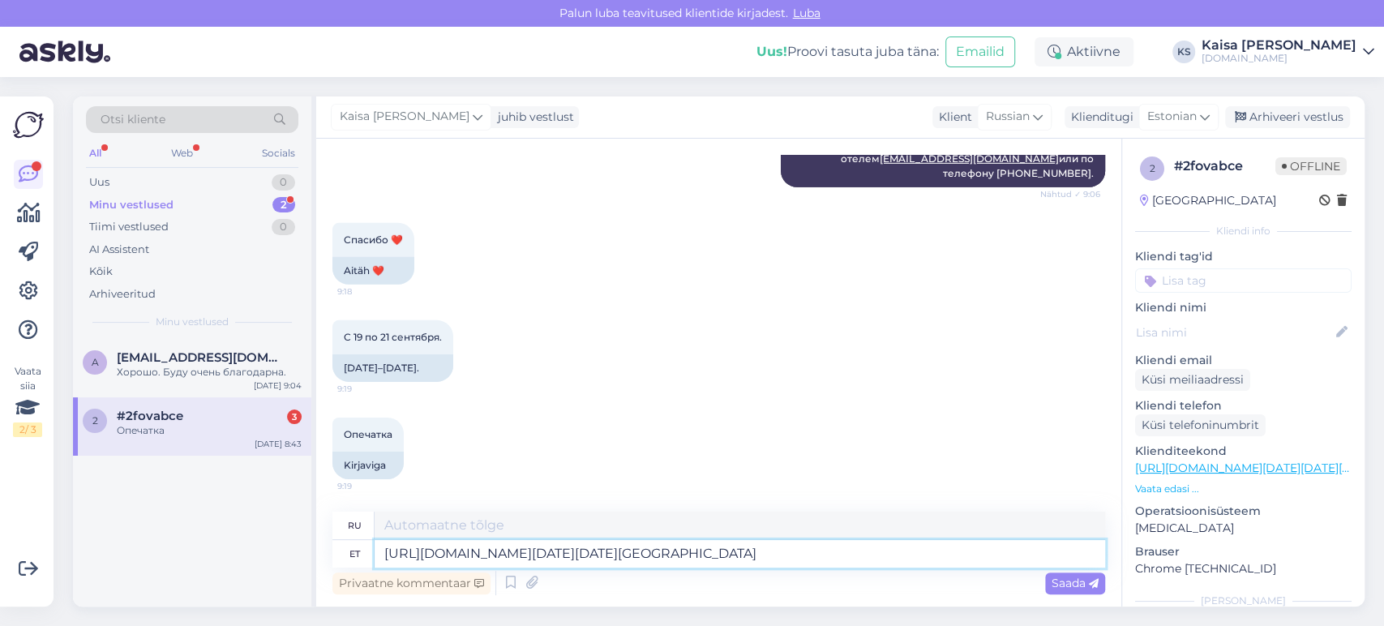
scroll to position [6, 0]
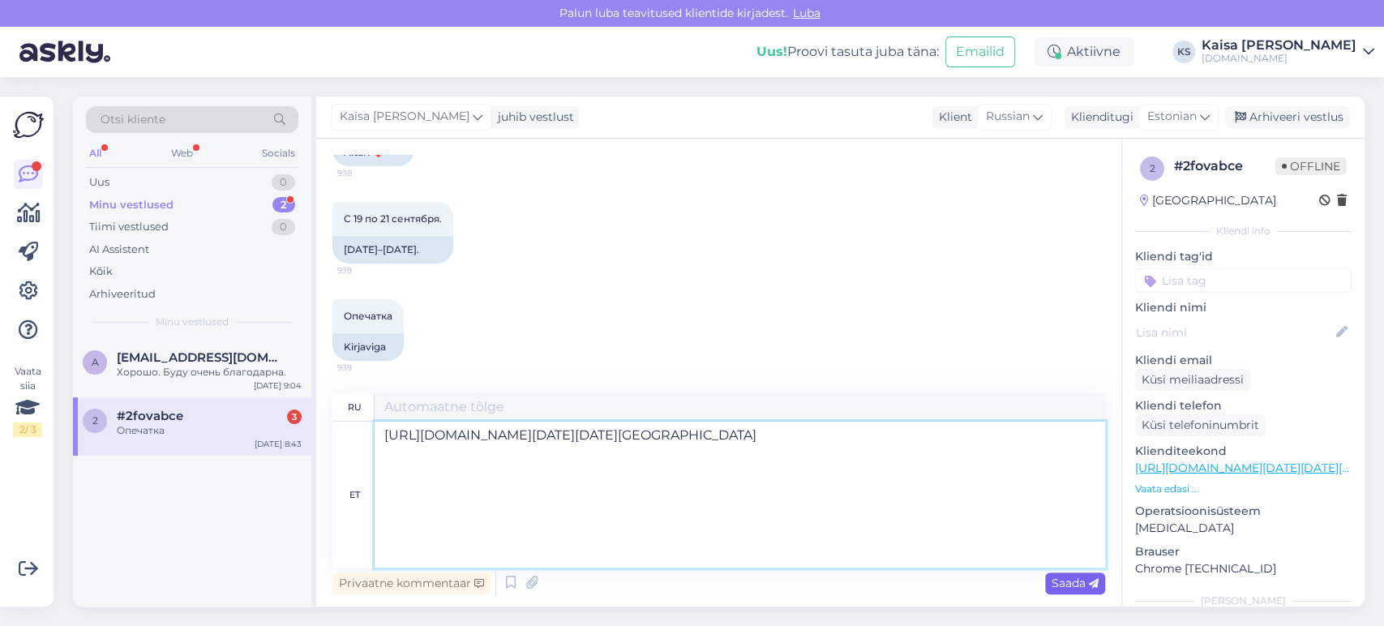
type textarea "[URL][DOMAIN_NAME][DATE][DATE][GEOGRAPHIC_DATA]"
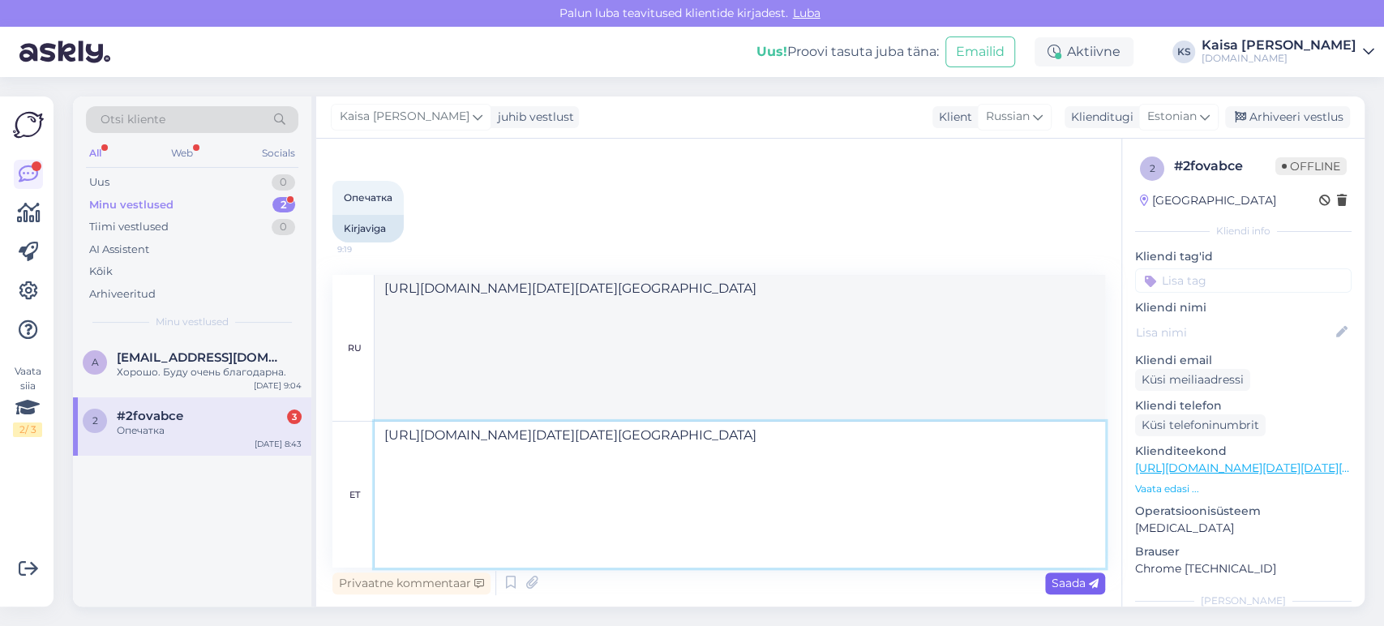
type textarea "[URL][DOMAIN_NAME][DATE][DATE][GEOGRAPHIC_DATA]"
click at [996, 450] on span "Saada" at bounding box center [1075, 583] width 47 height 15
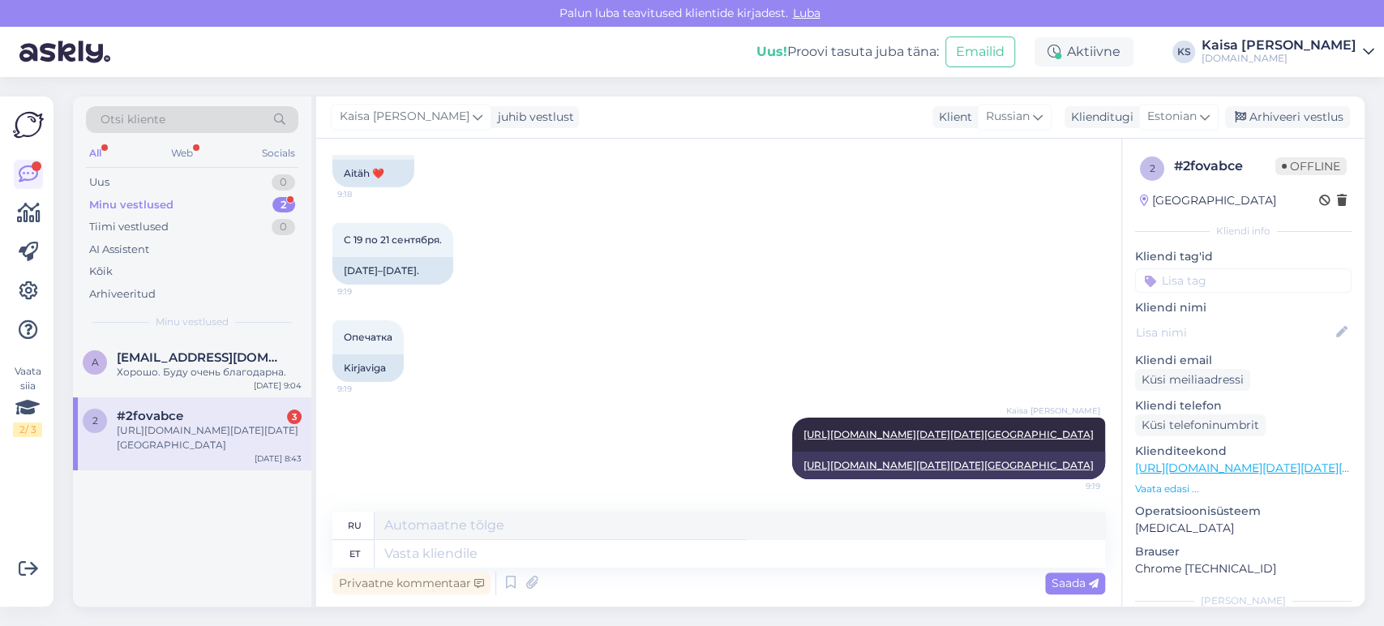
scroll to position [0, 0]
click at [771, 450] on textarea at bounding box center [740, 554] width 731 height 28
type textarea "19.09-21.09 l"
type textarea "19.09-21.09"
type textarea "19.09-21.09 link on si"
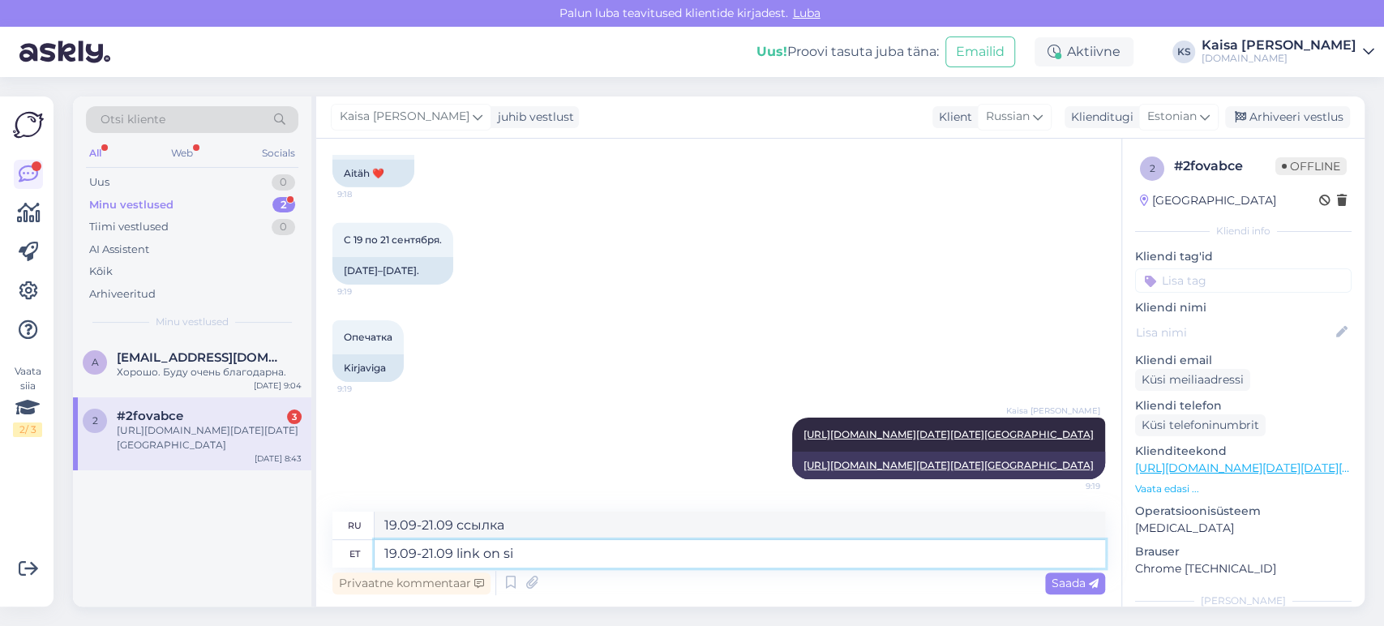
type textarea "19.09-21.09 ссылка есть"
type textarea "19.09-21.09 link on siin."
type textarea "Ссылка 19.09-21.09 здесь."
